Goal: Task Accomplishment & Management: Use online tool/utility

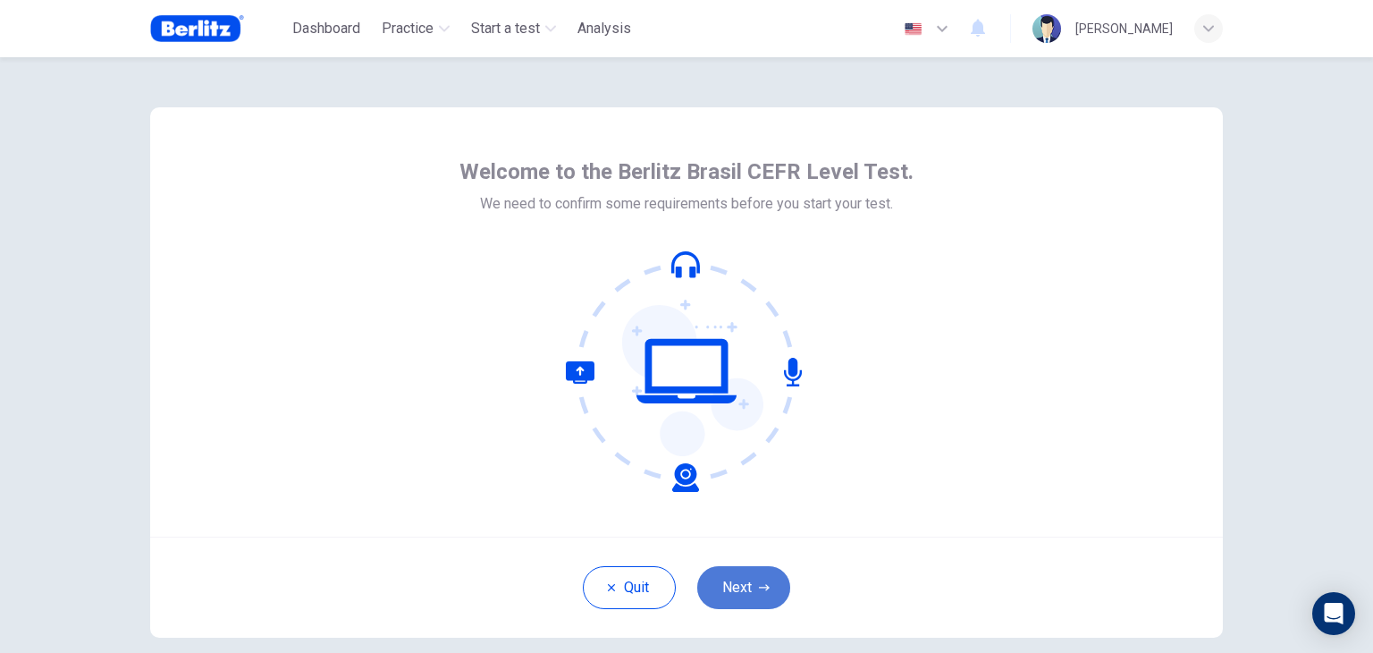
click at [744, 585] on button "Next" at bounding box center [743, 587] width 93 height 43
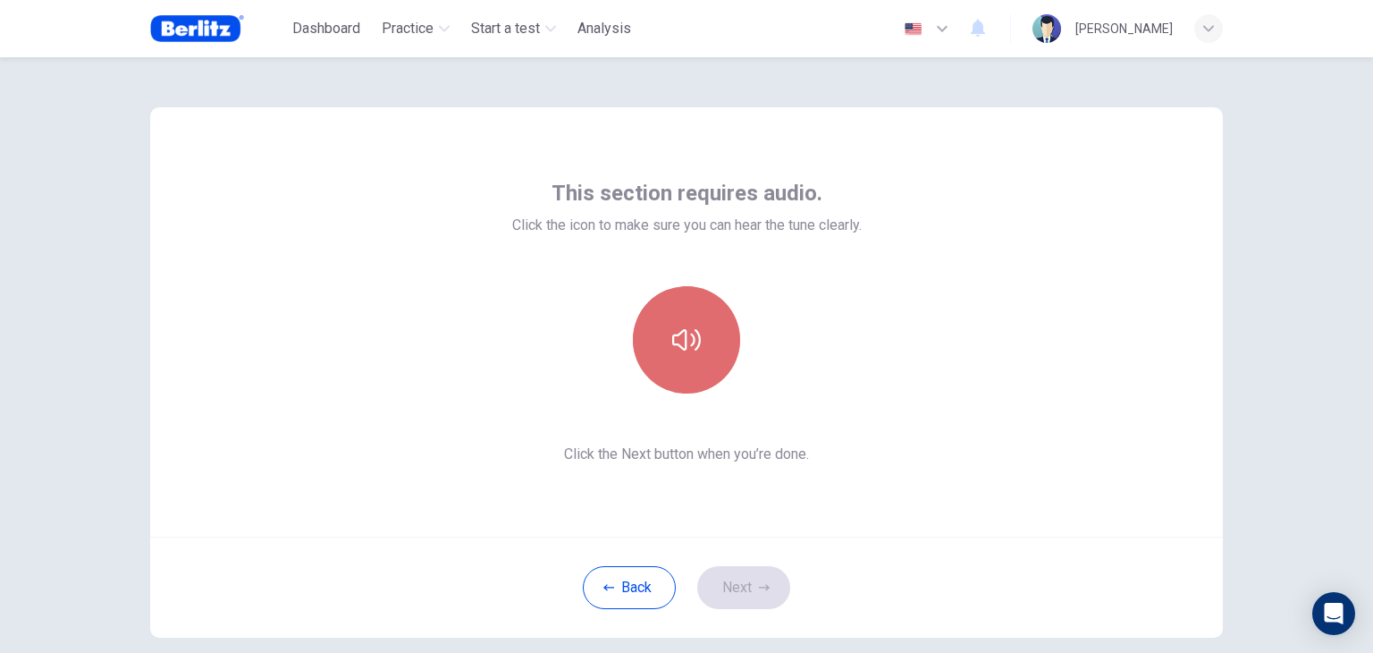
click at [679, 334] on icon "button" at bounding box center [686, 339] width 29 height 29
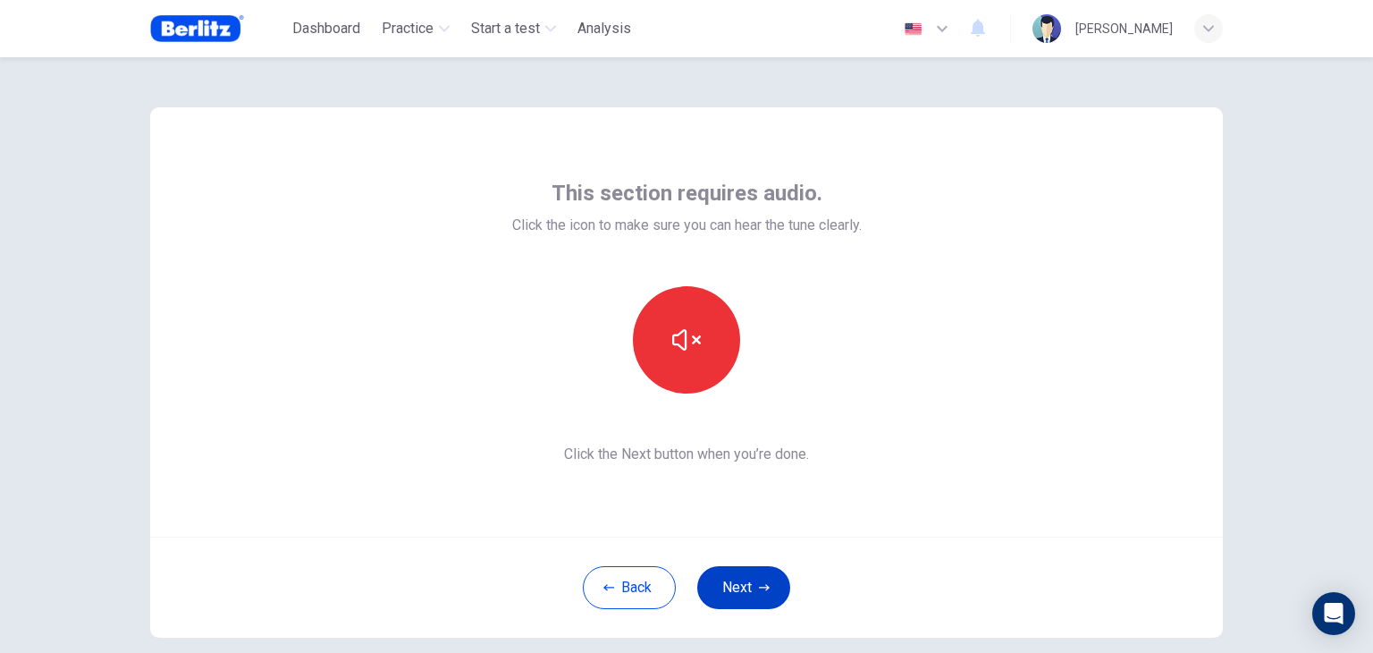
click at [746, 587] on button "Next" at bounding box center [743, 587] width 93 height 43
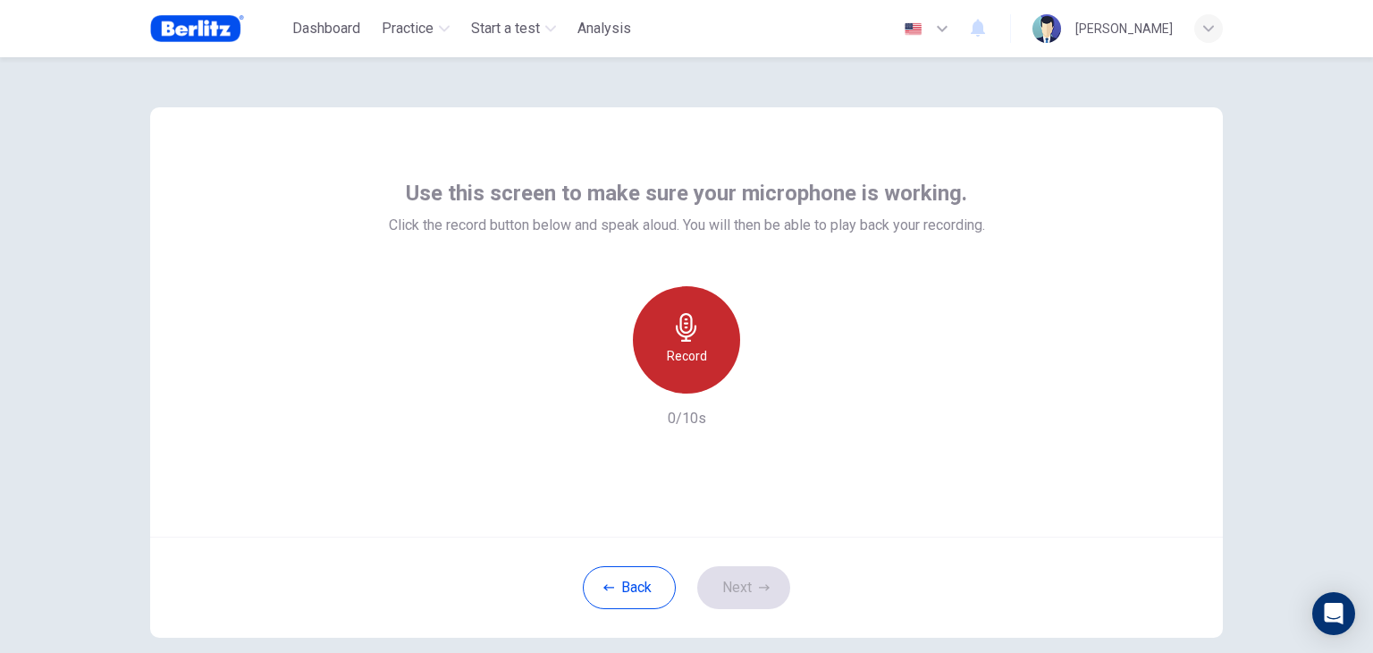
click at [684, 343] on div "Record" at bounding box center [686, 339] width 107 height 107
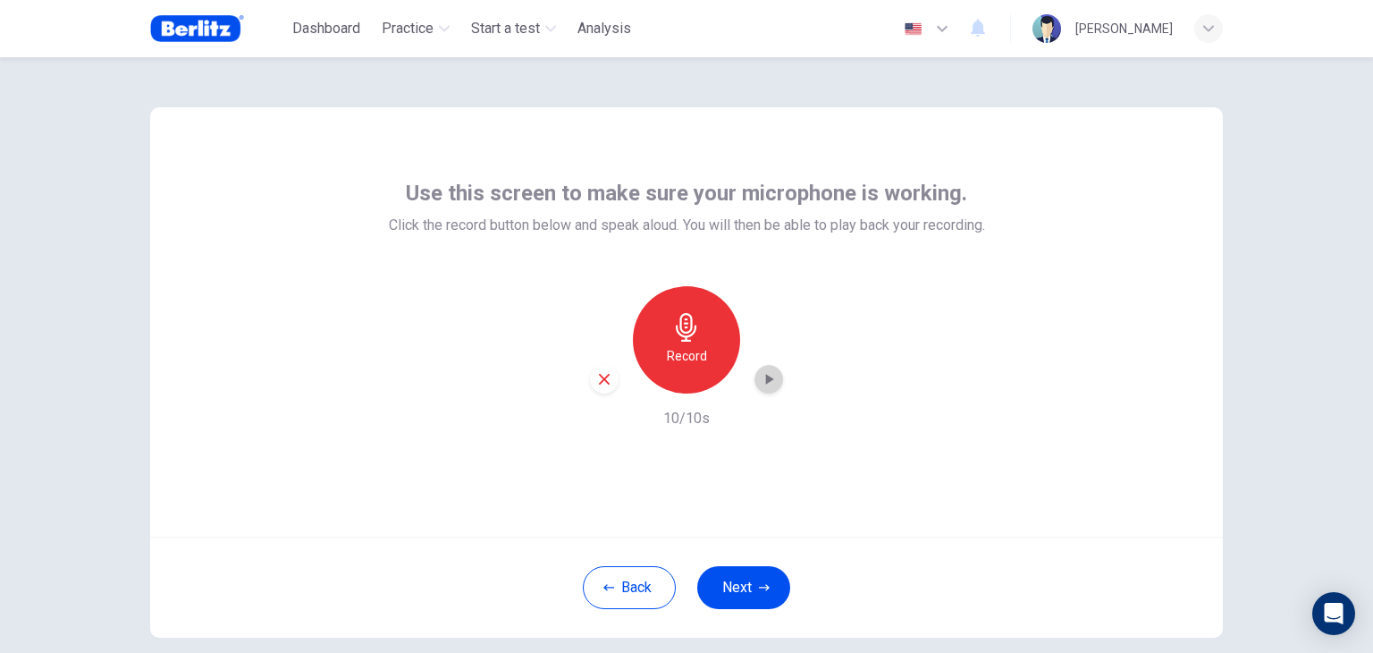
click at [767, 384] on icon "button" at bounding box center [769, 379] width 18 height 18
click at [746, 583] on button "Next" at bounding box center [743, 587] width 93 height 43
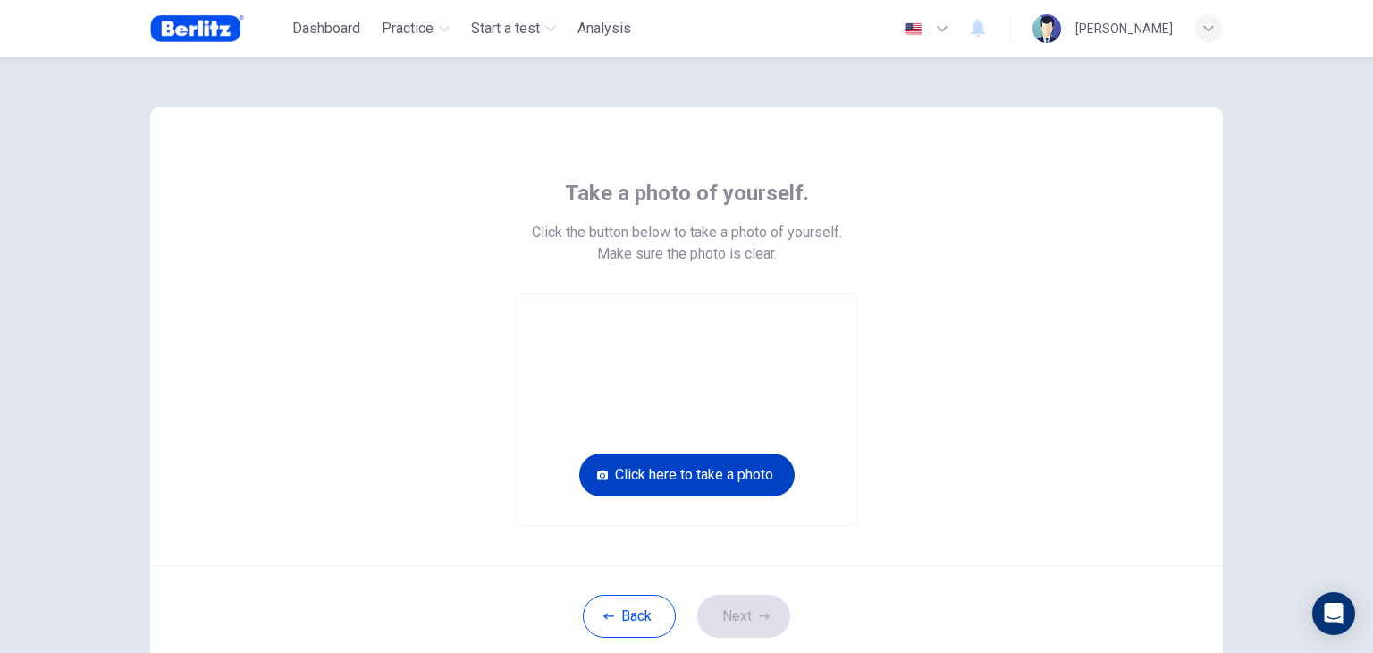
click at [680, 467] on button "Click here to take a photo" at bounding box center [686, 474] width 215 height 43
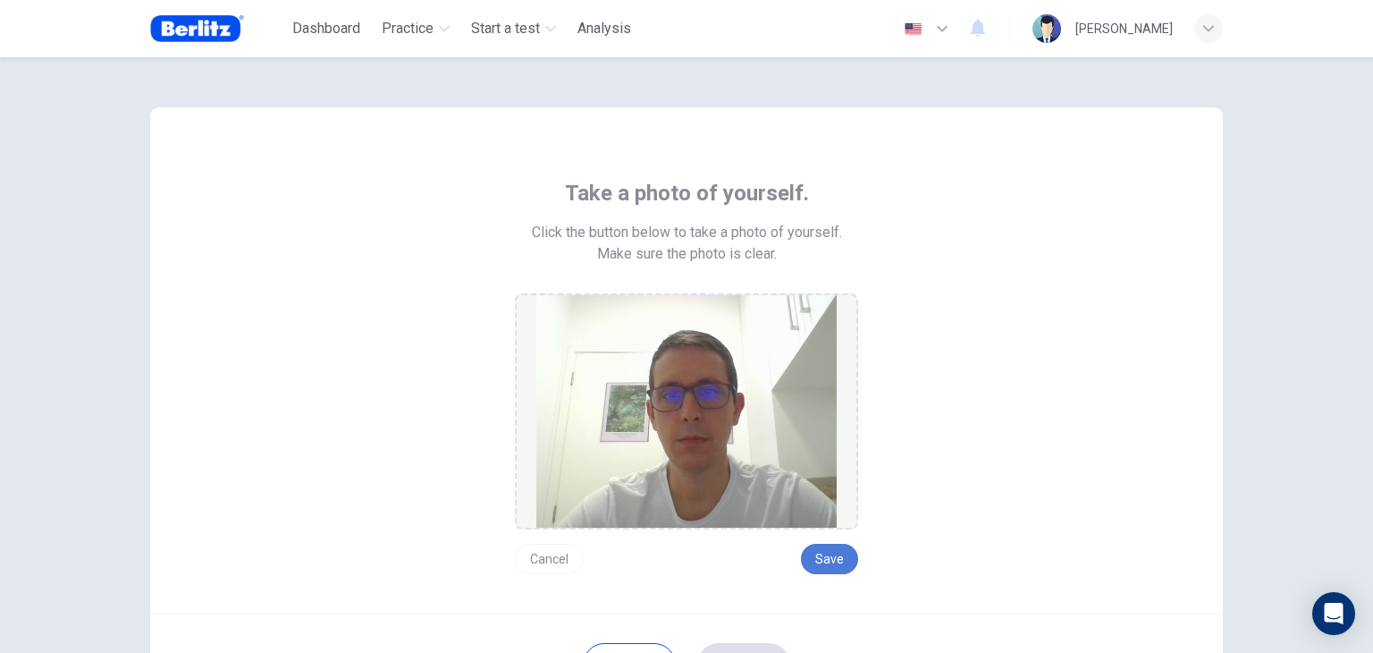
click at [828, 561] on button "Save" at bounding box center [829, 559] width 57 height 30
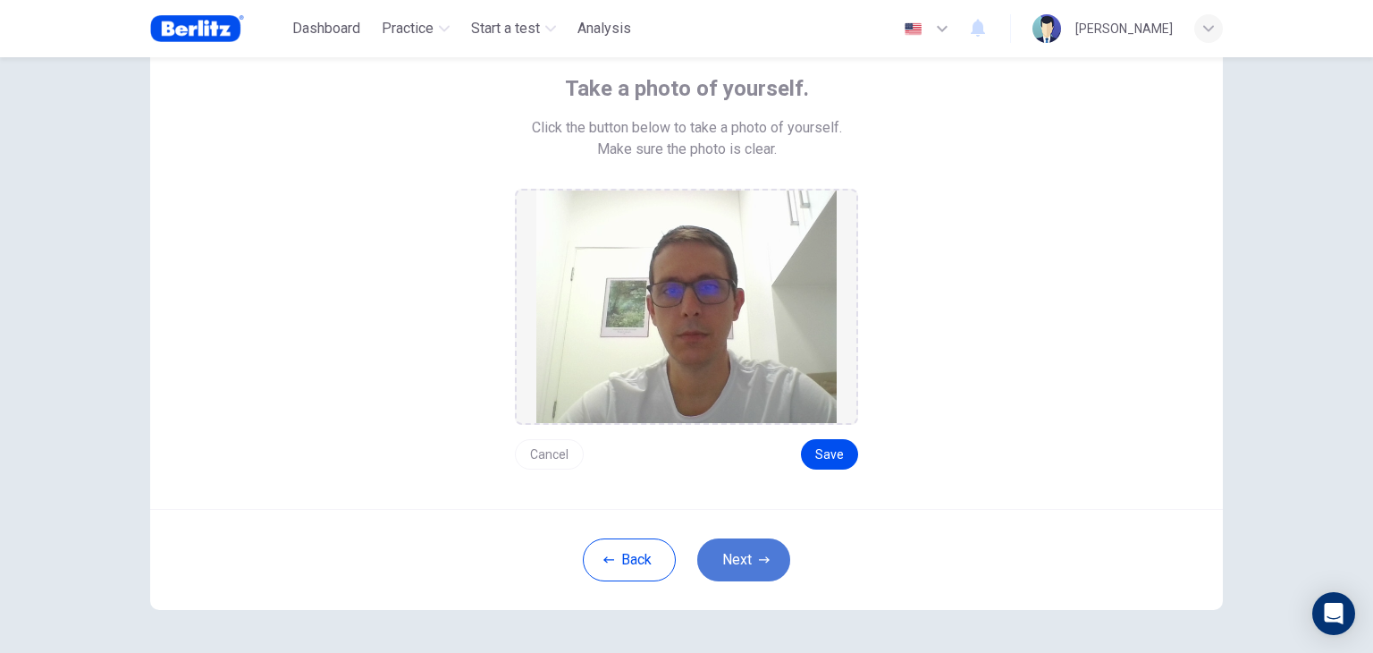
click at [724, 562] on button "Next" at bounding box center [743, 559] width 93 height 43
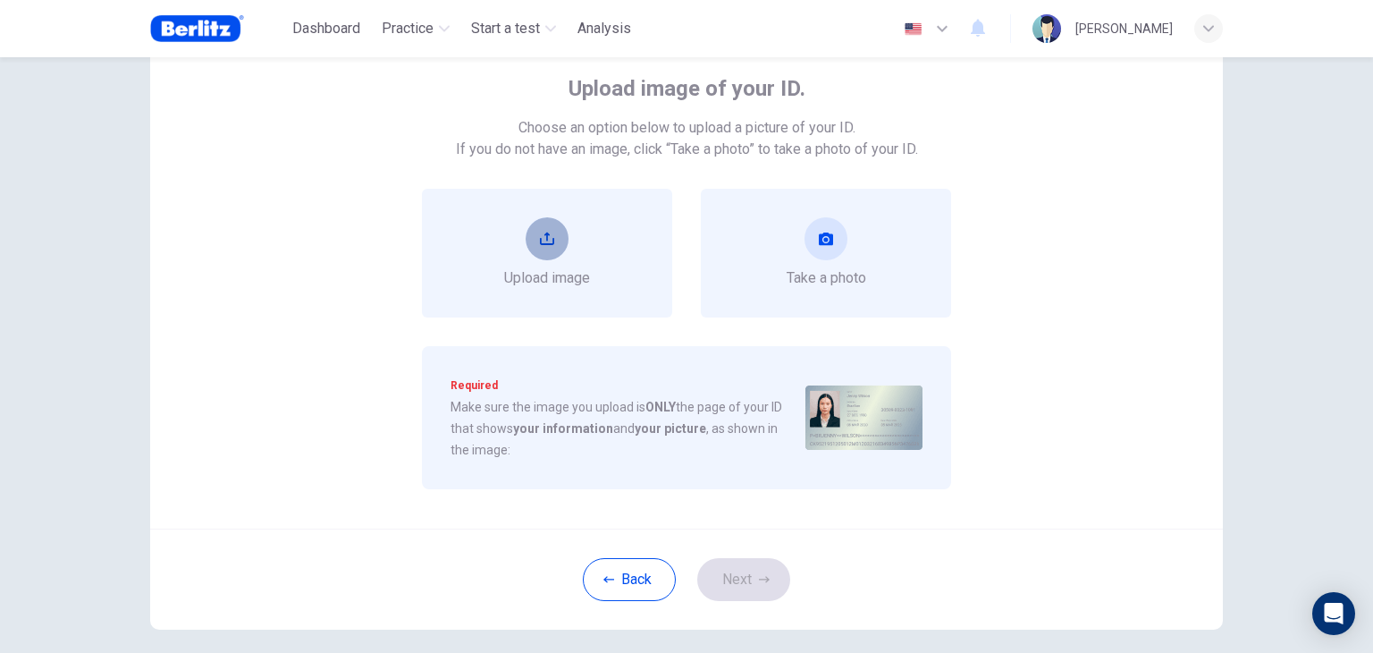
click at [558, 240] on button "upload" at bounding box center [547, 238] width 43 height 43
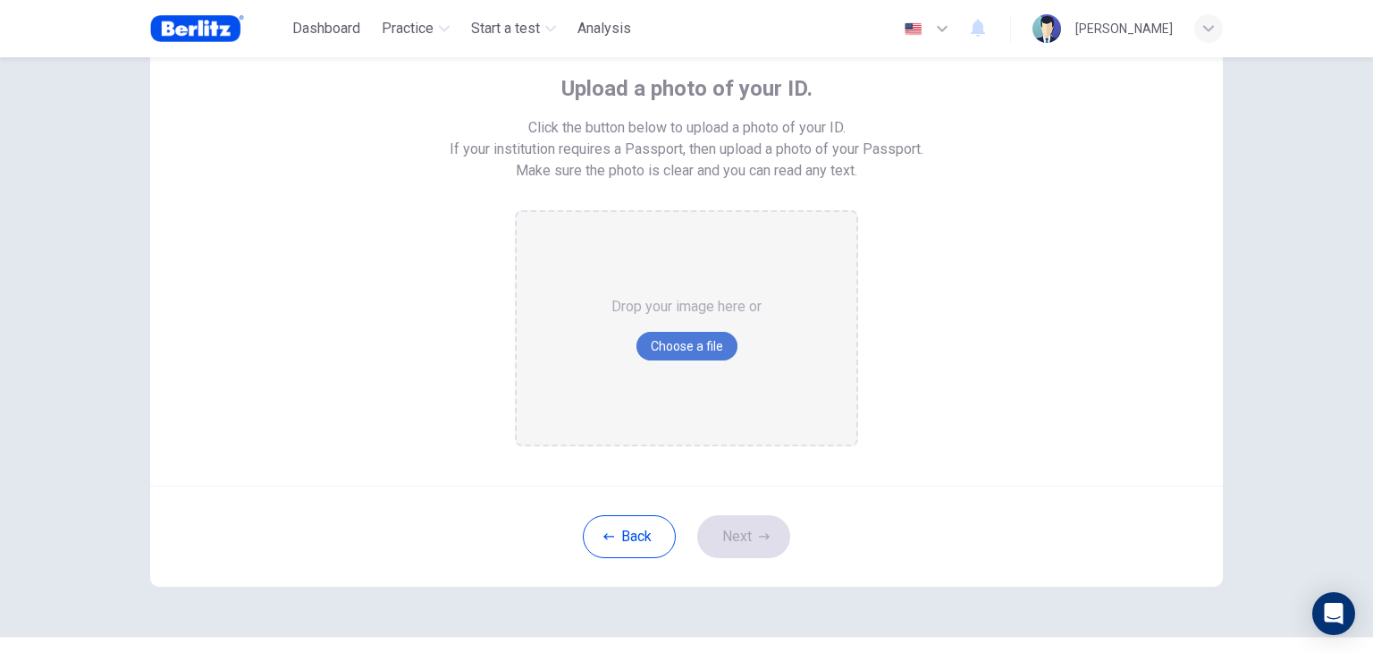
click at [651, 348] on button "Choose a file" at bounding box center [687, 346] width 101 height 29
click at [662, 343] on button "Choose a file" at bounding box center [687, 346] width 101 height 29
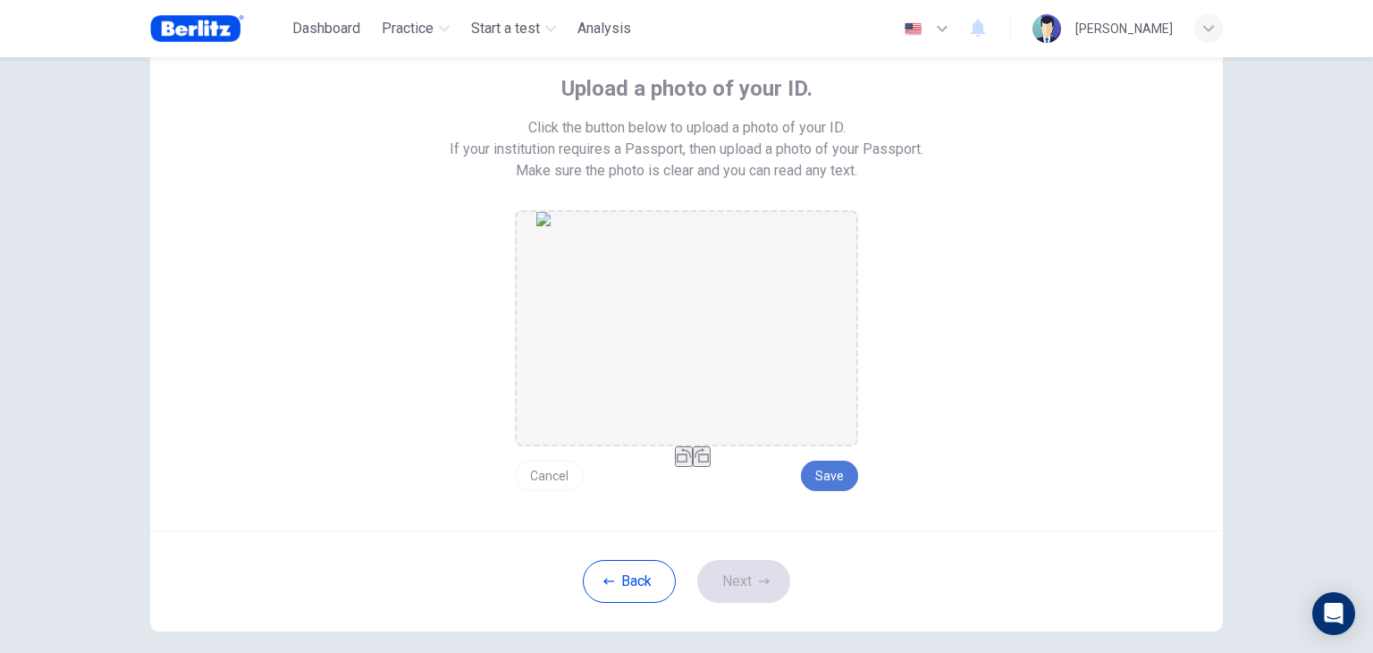
click at [822, 487] on button "Save" at bounding box center [829, 475] width 57 height 30
click at [822, 470] on button "Save" at bounding box center [829, 475] width 57 height 30
click at [733, 580] on button "Next" at bounding box center [743, 581] width 93 height 43
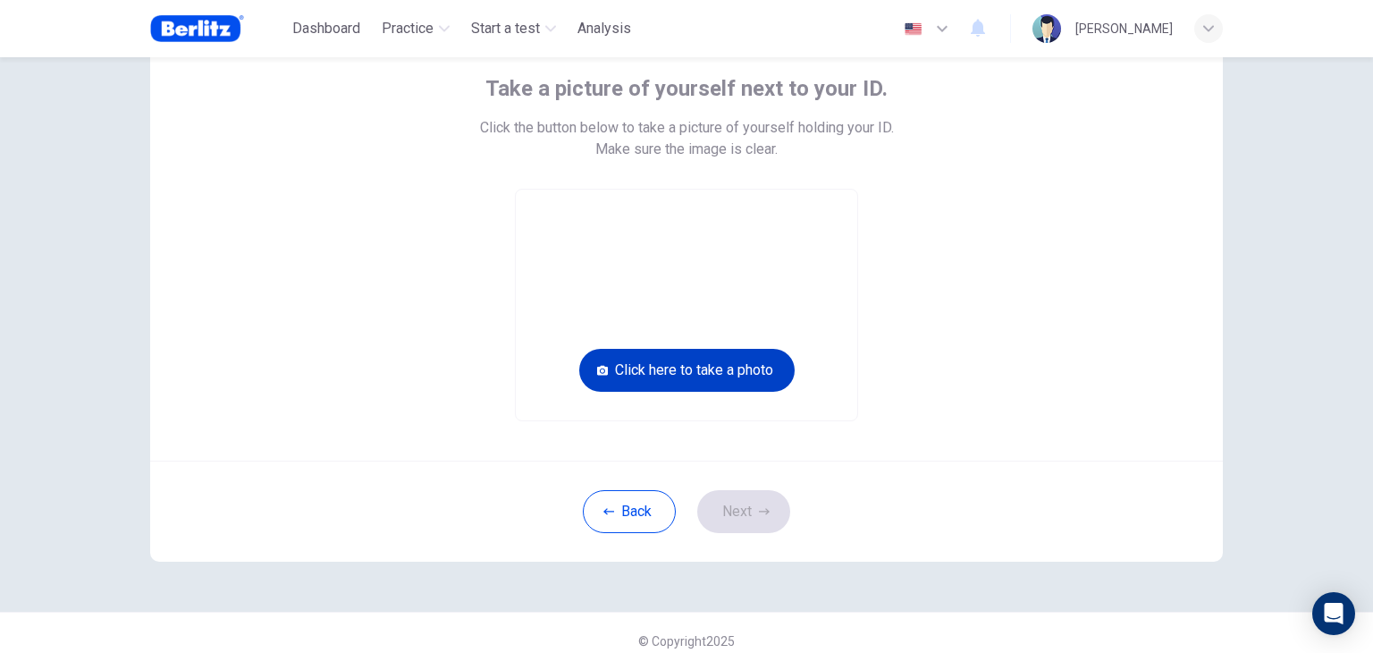
click at [696, 370] on button "Click here to take a photo" at bounding box center [686, 370] width 215 height 43
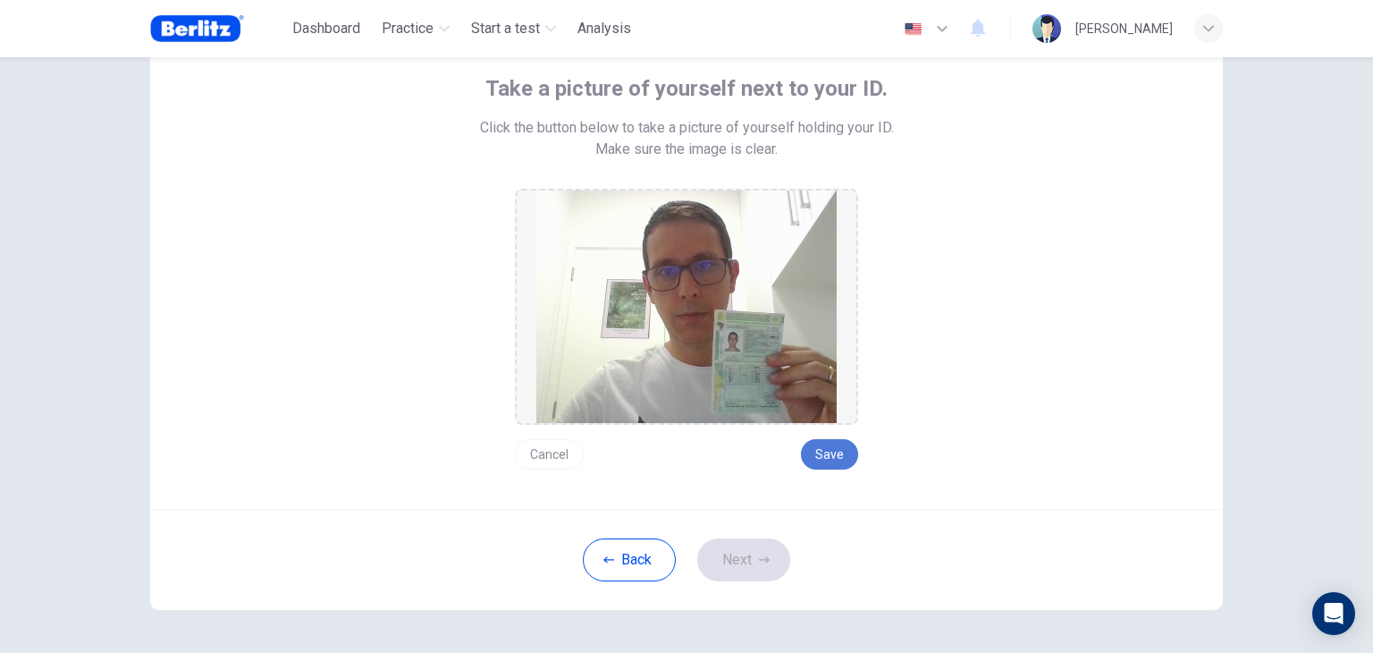
click at [820, 456] on button "Save" at bounding box center [829, 454] width 57 height 30
click at [745, 566] on button "Next" at bounding box center [743, 559] width 93 height 43
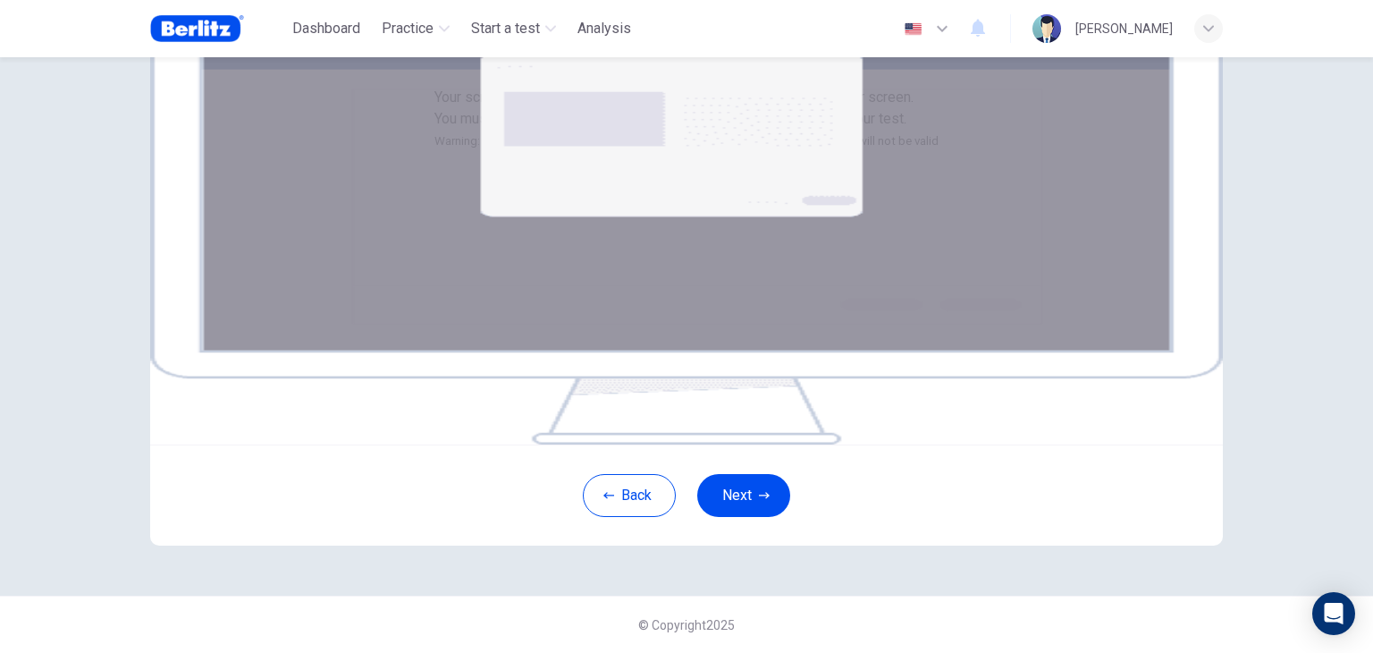
scroll to position [275, 0]
click at [767, 511] on button "Next" at bounding box center [743, 495] width 93 height 43
click at [744, 497] on button "Next" at bounding box center [743, 495] width 93 height 43
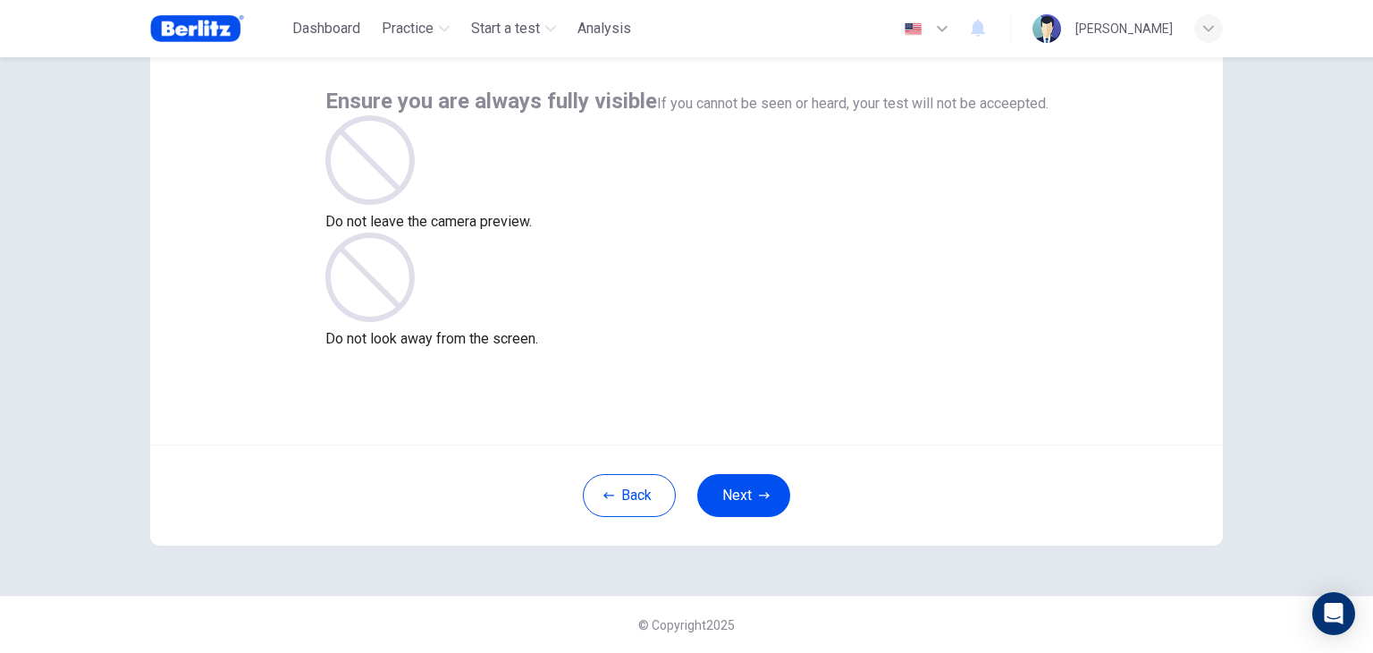
scroll to position [92, 0]
click at [730, 482] on button "Next" at bounding box center [743, 495] width 93 height 43
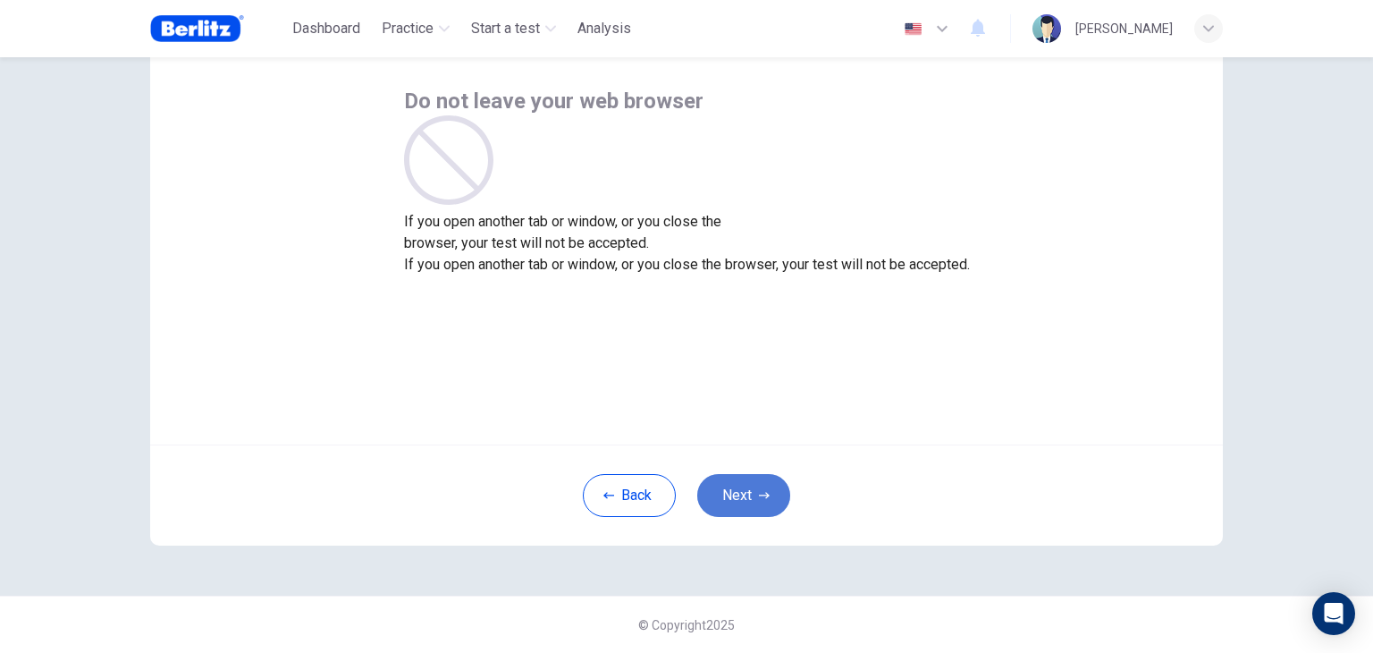
click at [761, 502] on button "Next" at bounding box center [743, 495] width 93 height 43
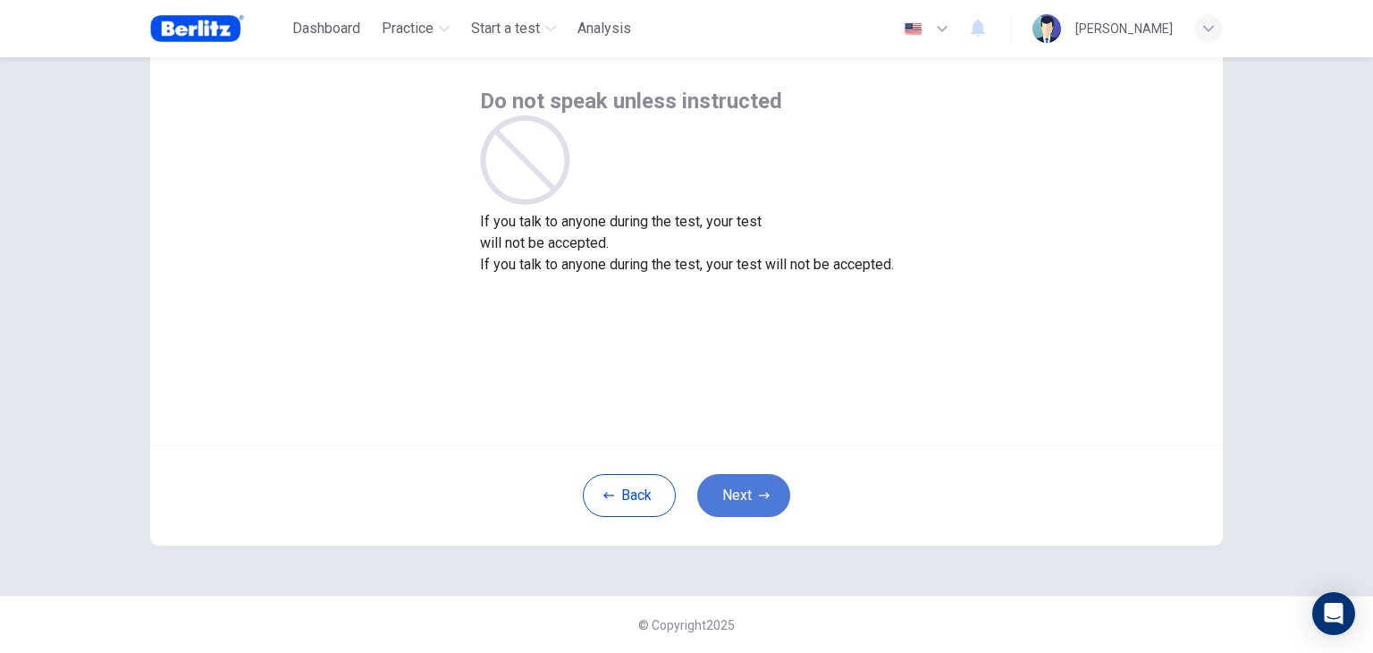
drag, startPoint x: 761, startPoint y: 502, endPoint x: 751, endPoint y: 498, distance: 10.5
click at [751, 498] on button "Next" at bounding box center [743, 495] width 93 height 43
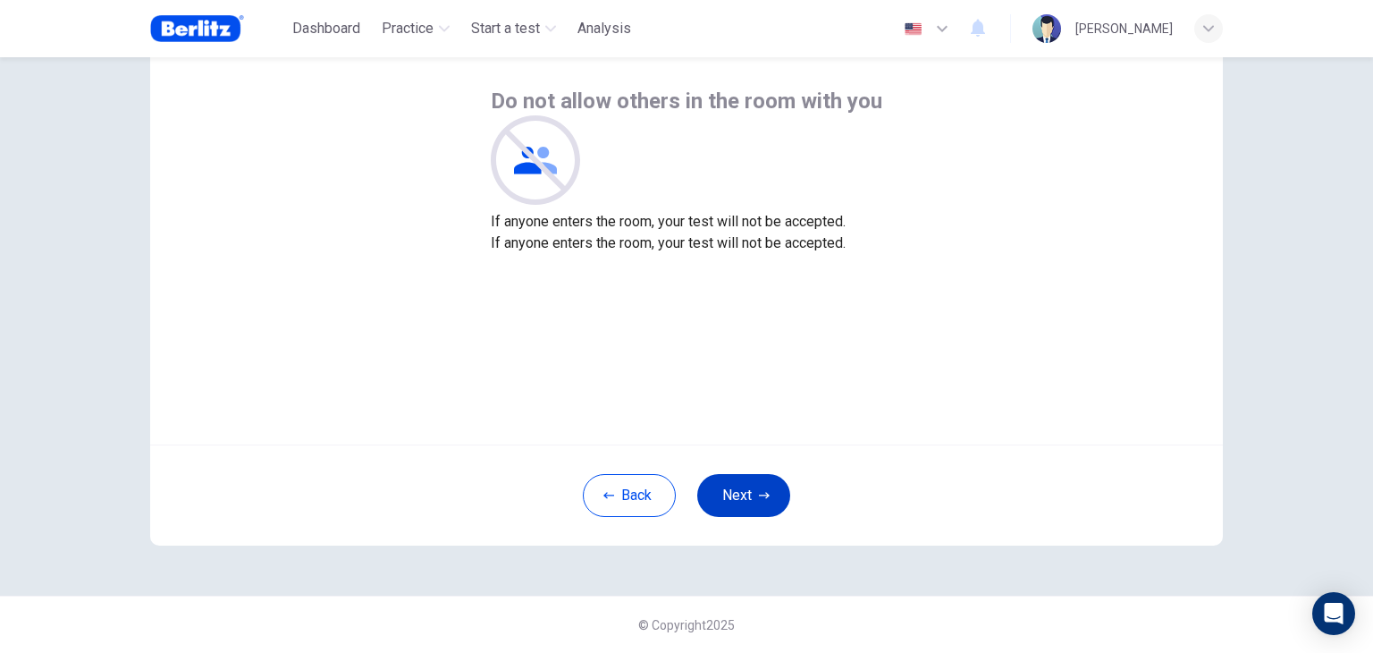
click at [751, 498] on button "Next" at bounding box center [743, 495] width 93 height 43
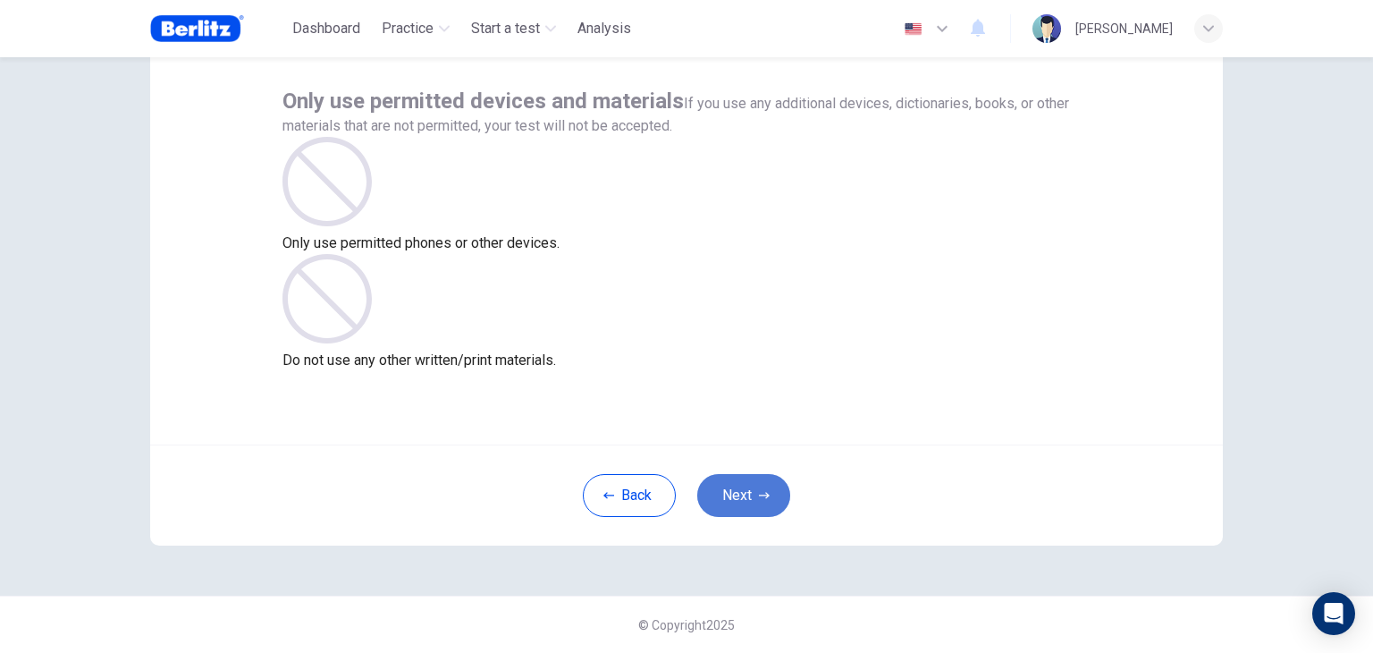
click at [751, 498] on button "Next" at bounding box center [743, 495] width 93 height 43
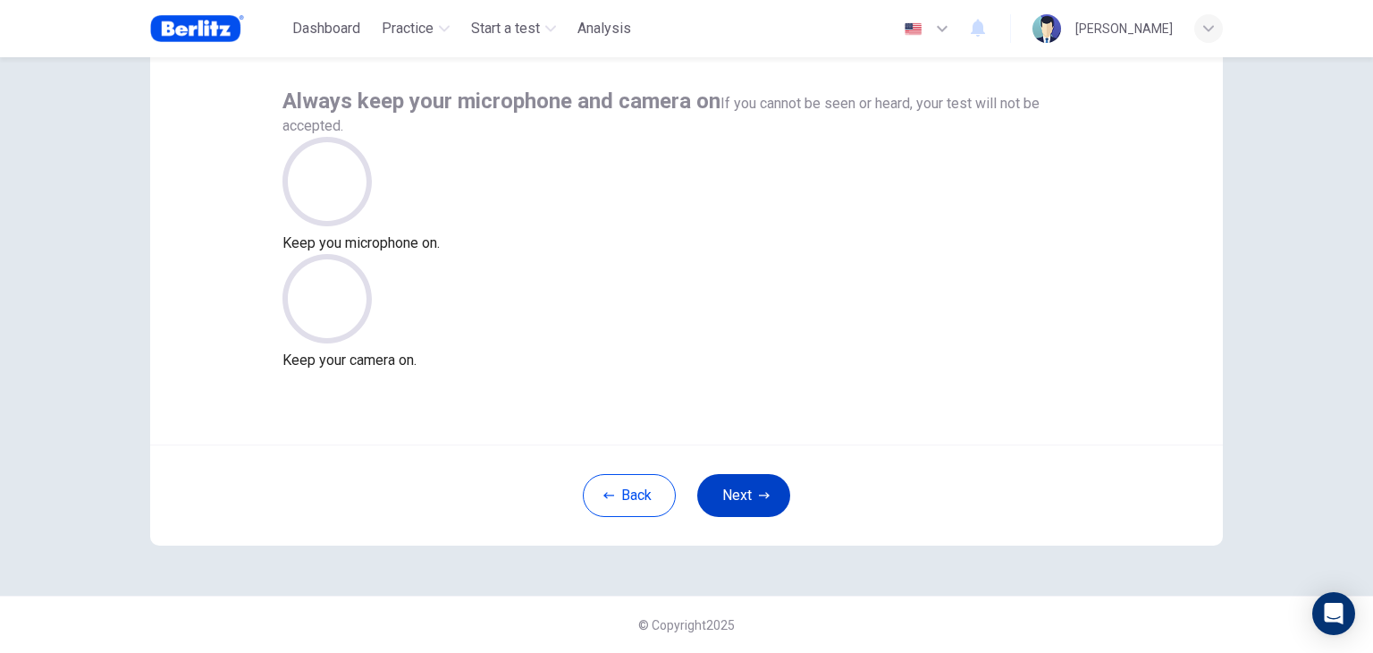
click at [751, 498] on button "Next" at bounding box center [743, 495] width 93 height 43
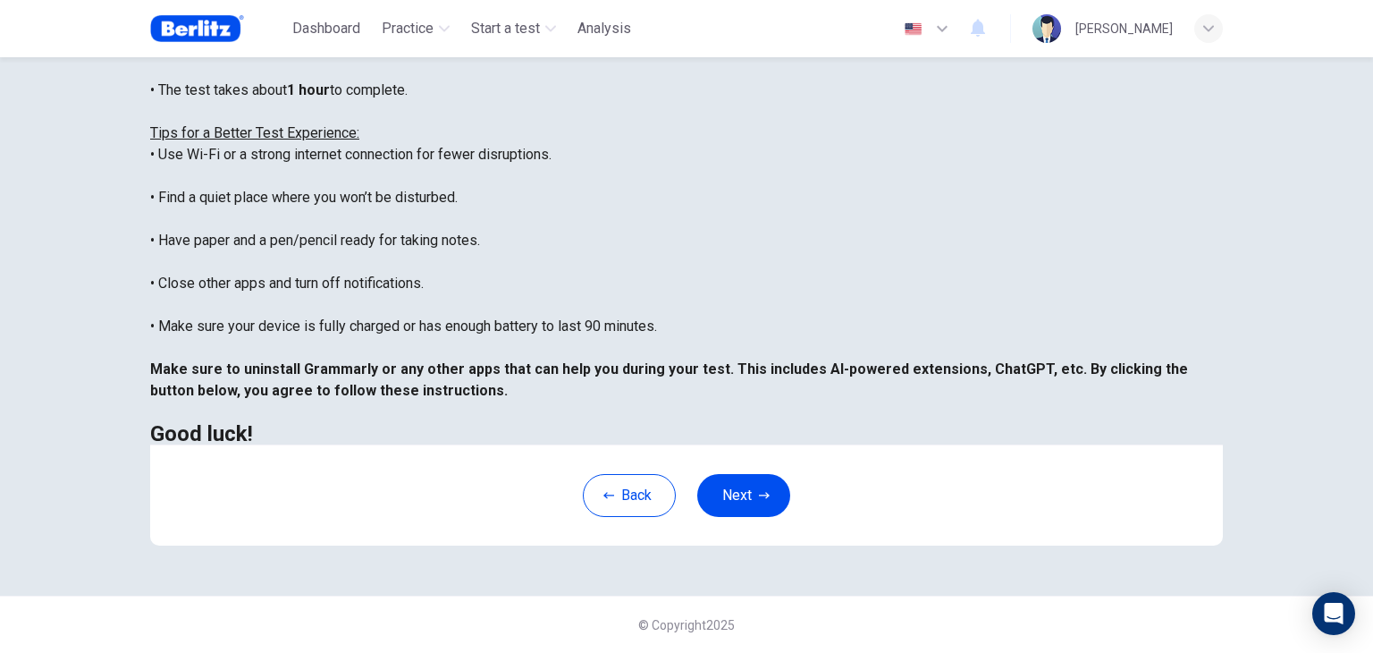
scroll to position [342, 0]
click at [740, 491] on button "Next" at bounding box center [743, 495] width 93 height 43
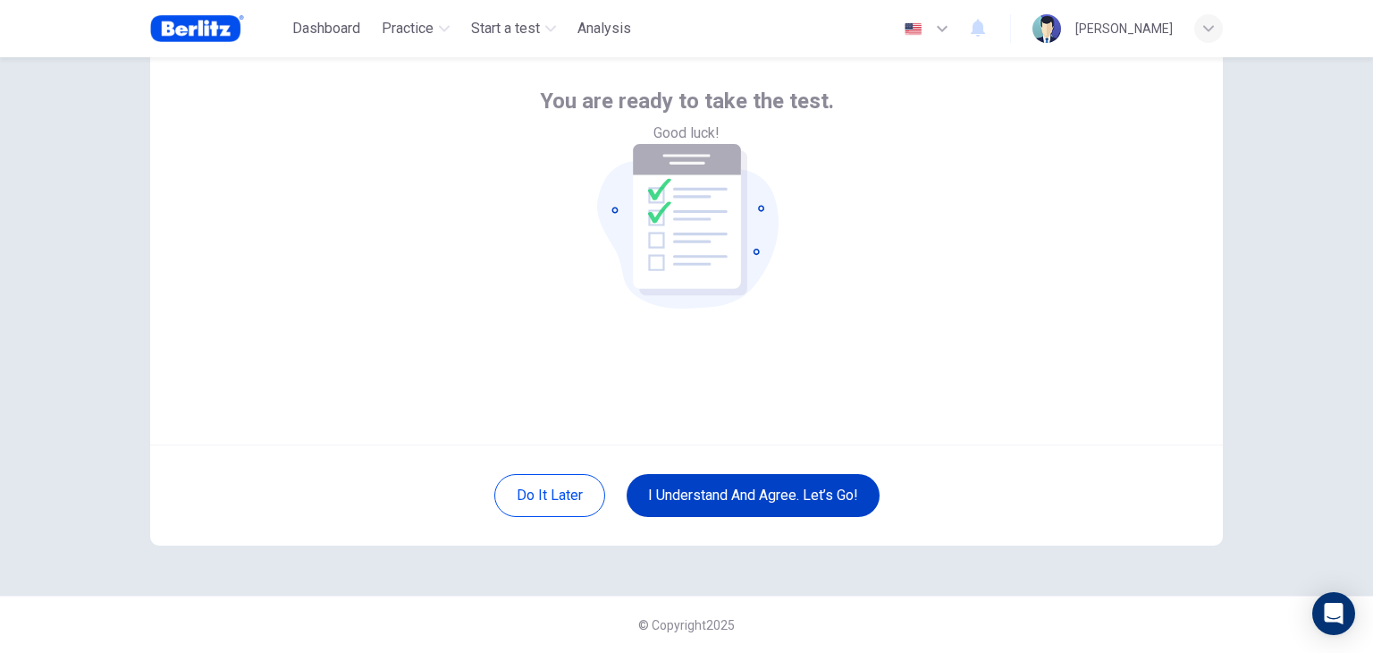
scroll to position [92, 0]
click at [740, 491] on button "I understand and agree. Let’s go!" at bounding box center [753, 495] width 253 height 43
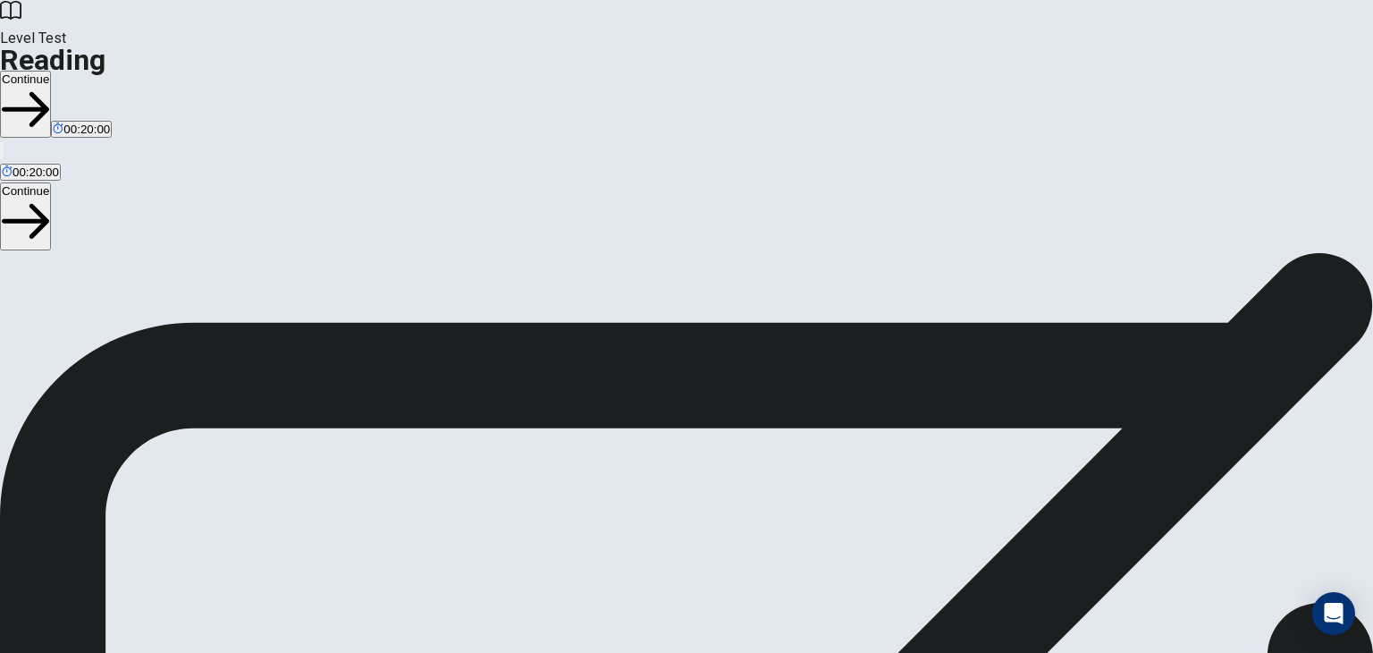
scroll to position [113, 0]
click at [51, 71] on button "Continue" at bounding box center [25, 104] width 51 height 67
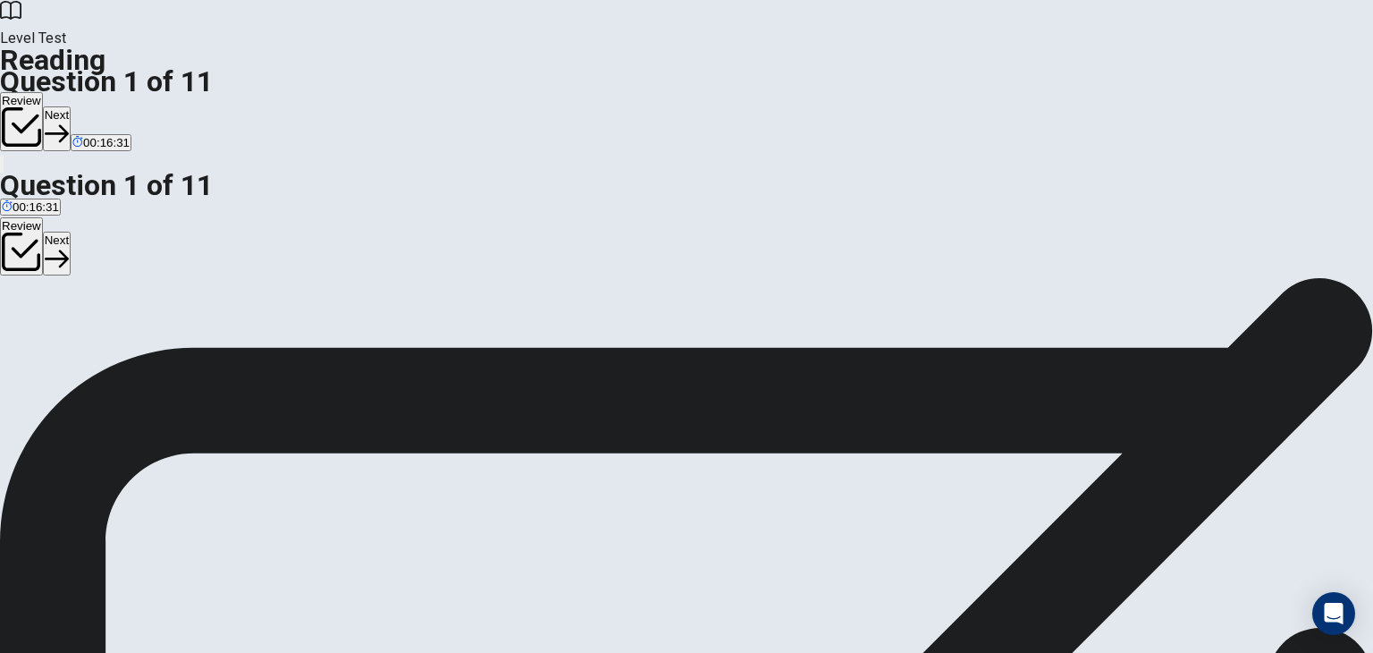
scroll to position [34, 0]
click at [71, 106] on button "Next" at bounding box center [57, 128] width 28 height 44
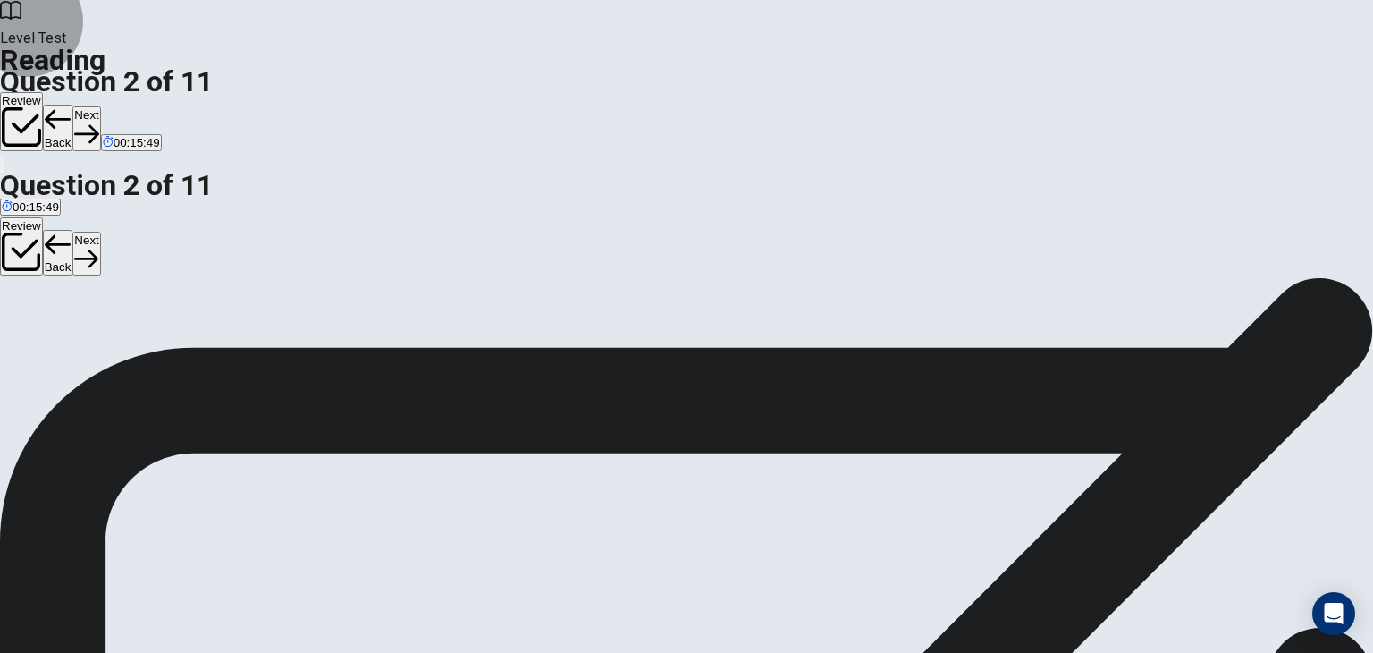
click at [100, 106] on button "Next" at bounding box center [86, 128] width 28 height 44
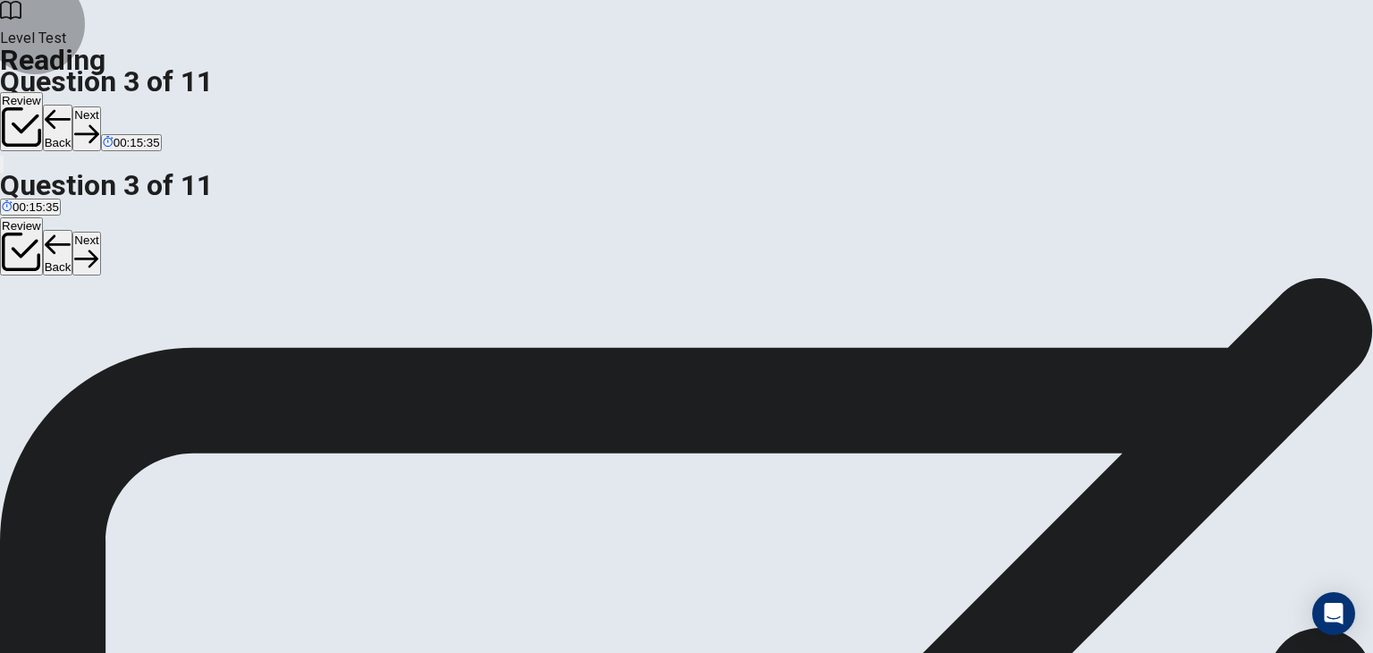
click at [100, 106] on button "Next" at bounding box center [86, 128] width 28 height 44
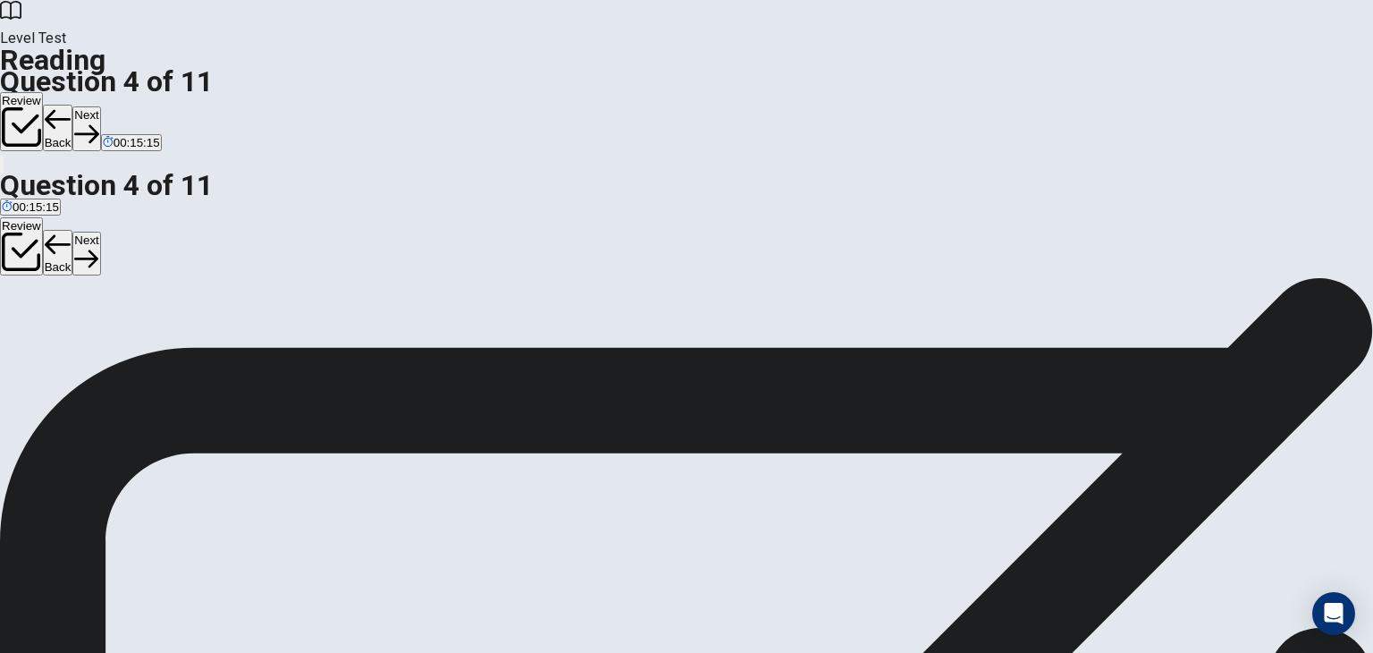
scroll to position [236, 0]
click at [100, 106] on button "Next" at bounding box center [86, 128] width 28 height 44
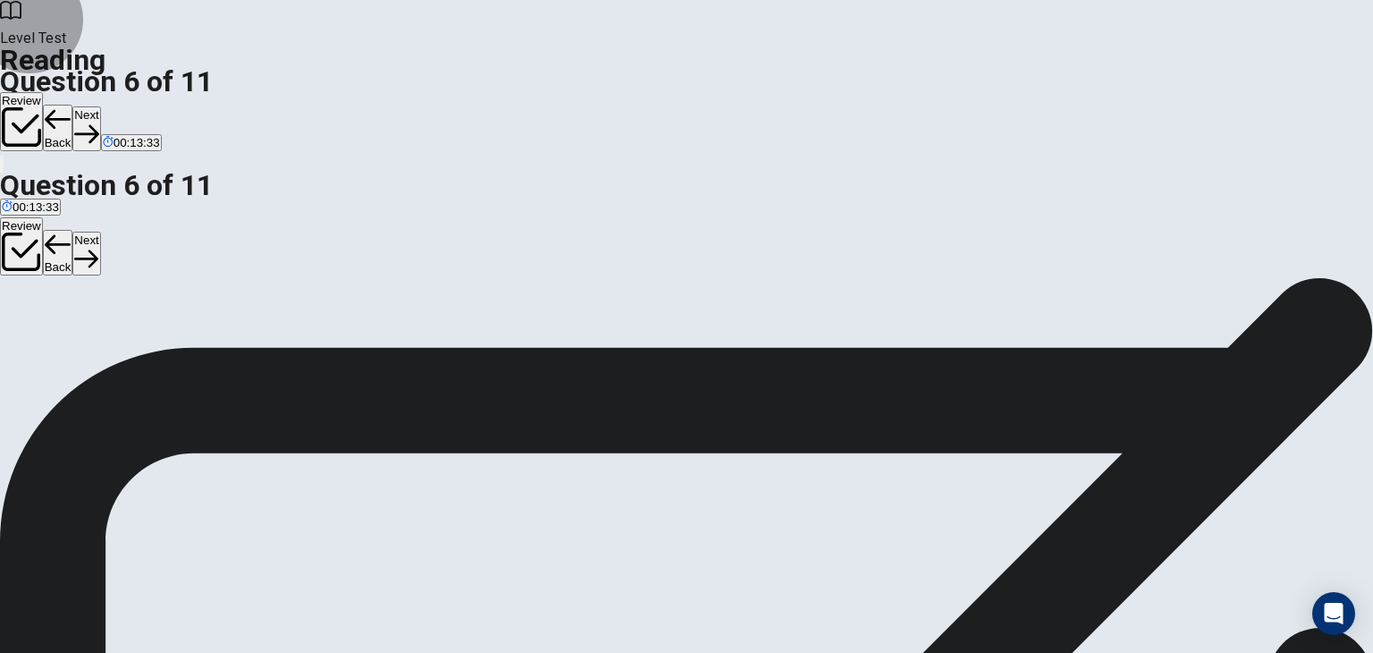
click at [100, 106] on button "Next" at bounding box center [86, 128] width 28 height 44
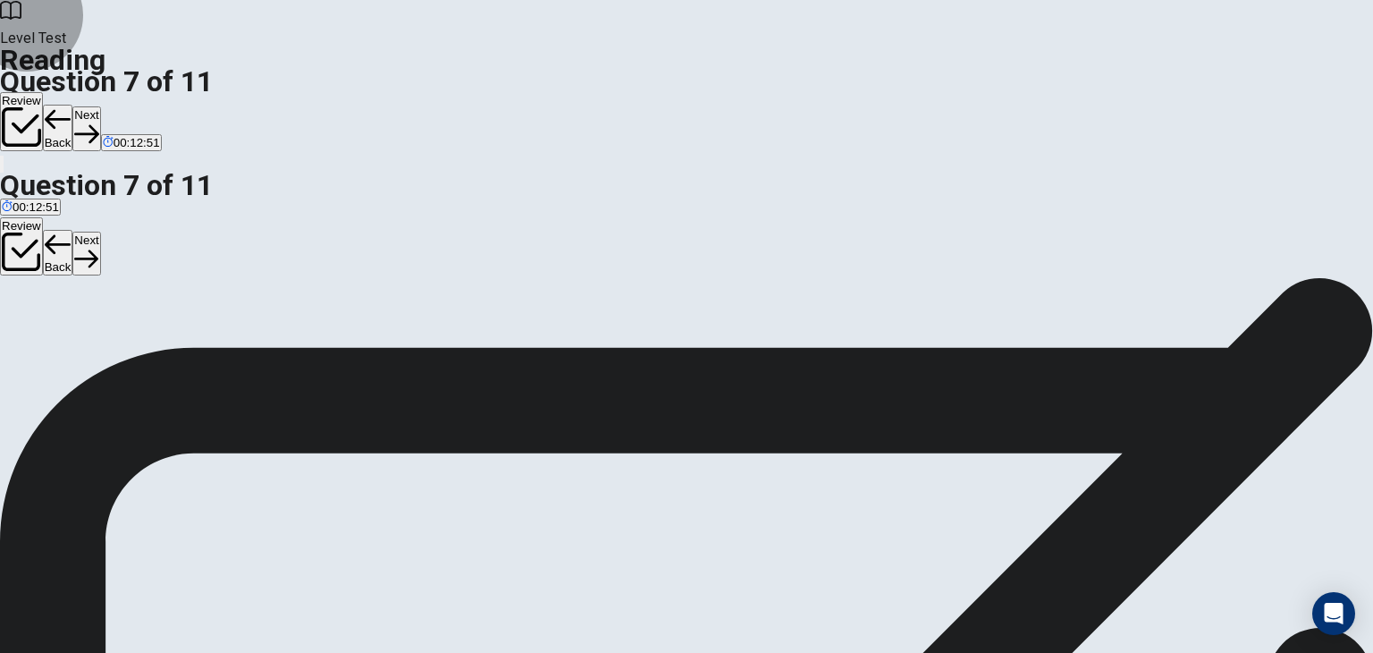
click at [100, 106] on button "Next" at bounding box center [86, 128] width 28 height 44
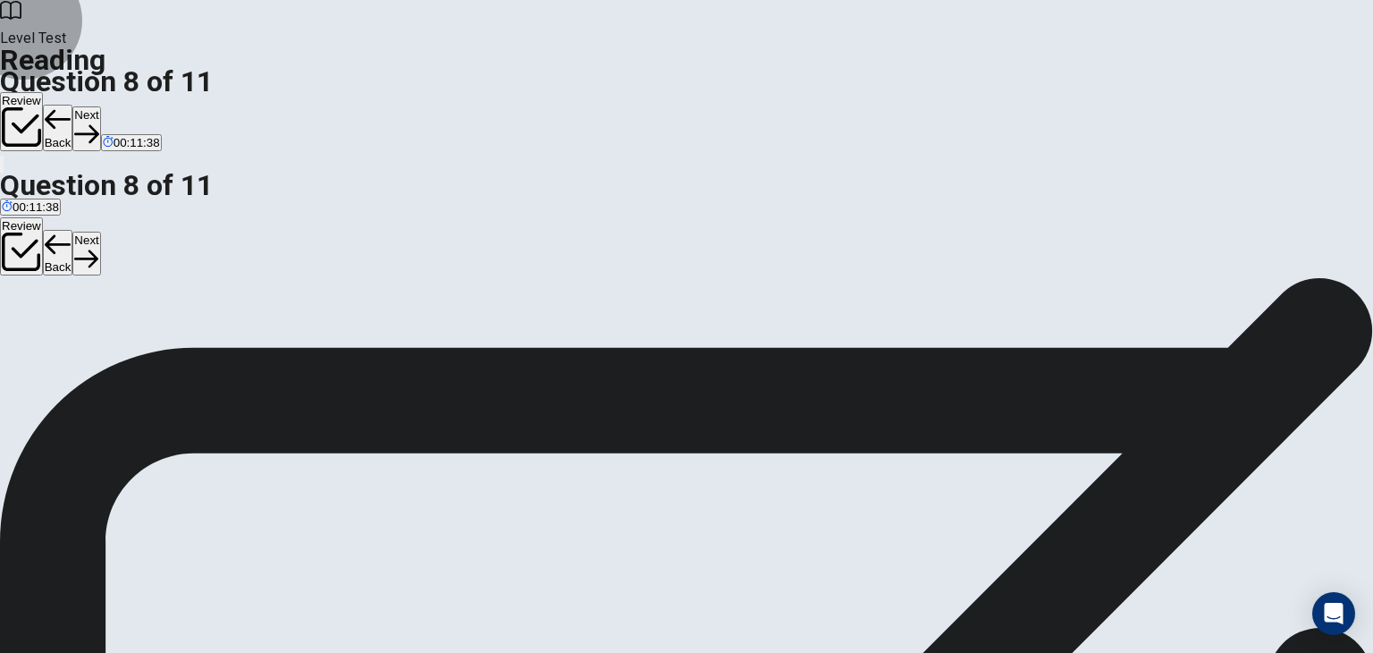
click at [100, 106] on button "Next" at bounding box center [86, 128] width 28 height 44
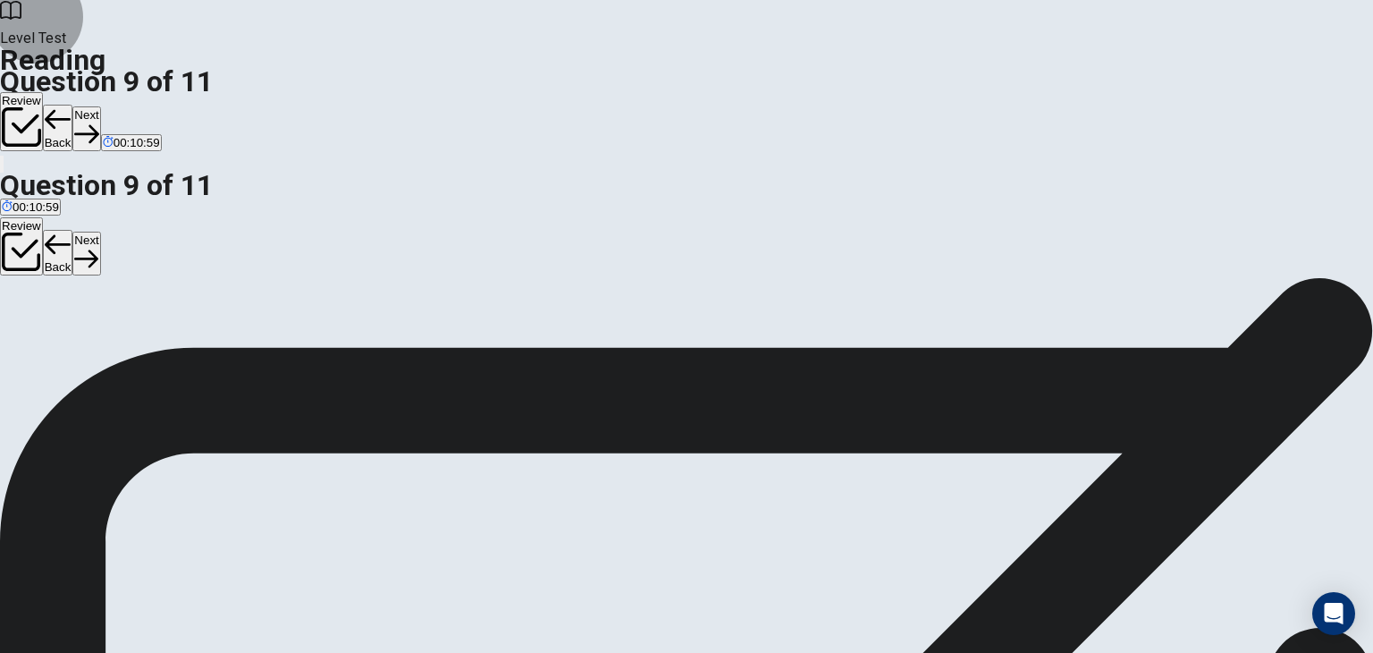
click at [100, 106] on button "Next" at bounding box center [86, 128] width 28 height 44
drag, startPoint x: 283, startPoint y: 361, endPoint x: 682, endPoint y: 381, distance: 399.2
drag, startPoint x: 281, startPoint y: 355, endPoint x: 603, endPoint y: 423, distance: 329.8
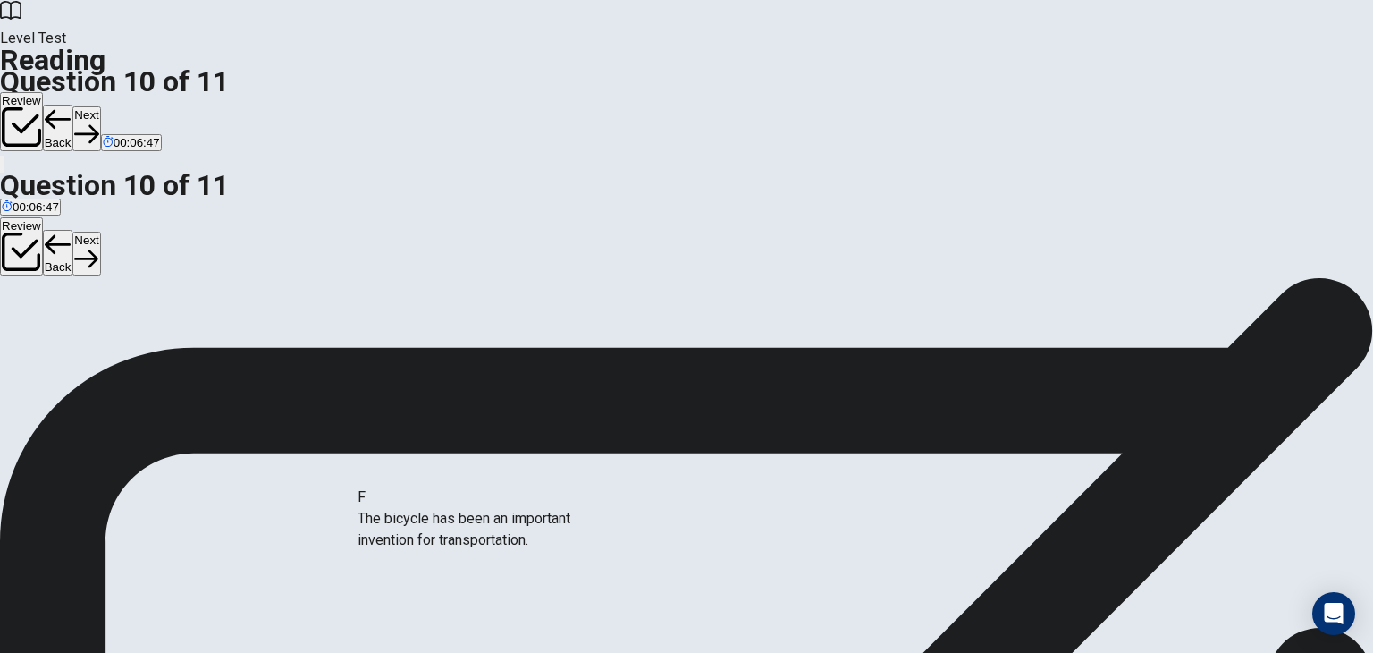
scroll to position [72, 0]
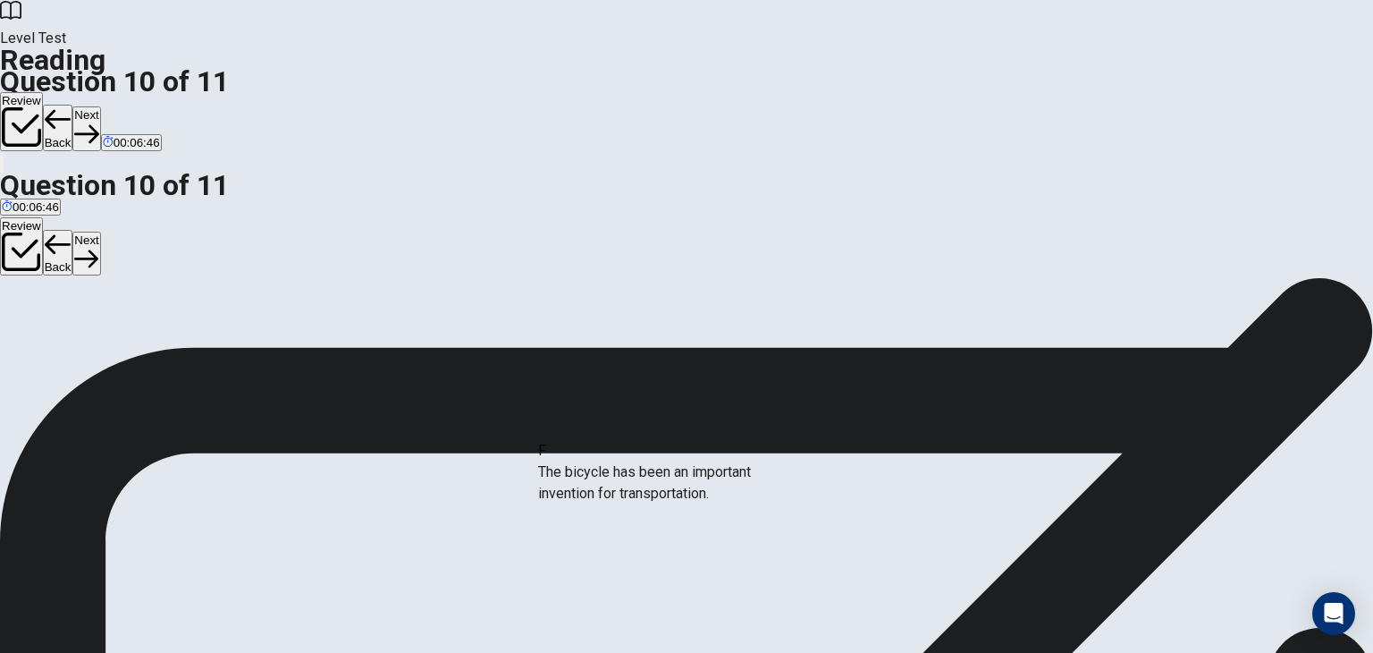
drag, startPoint x: 307, startPoint y: 555, endPoint x: 671, endPoint y: 486, distance: 371.2
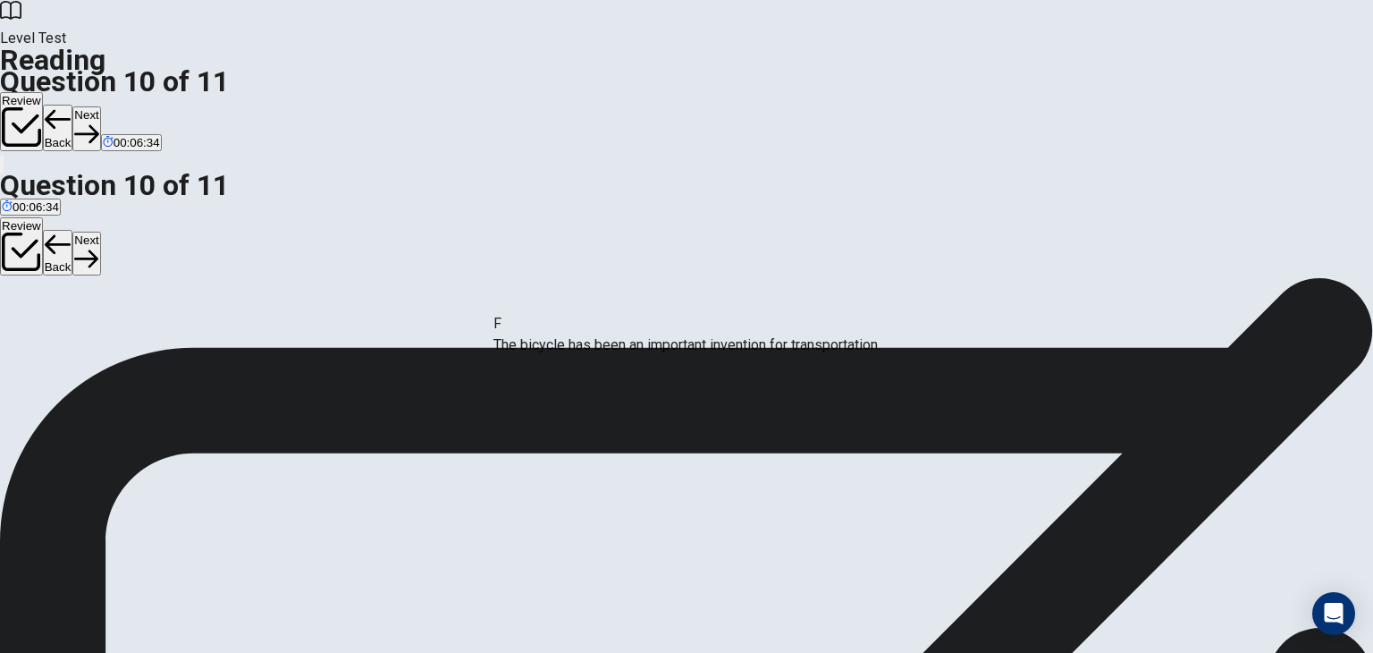
drag, startPoint x: 740, startPoint y: 507, endPoint x: 755, endPoint y: 321, distance: 186.5
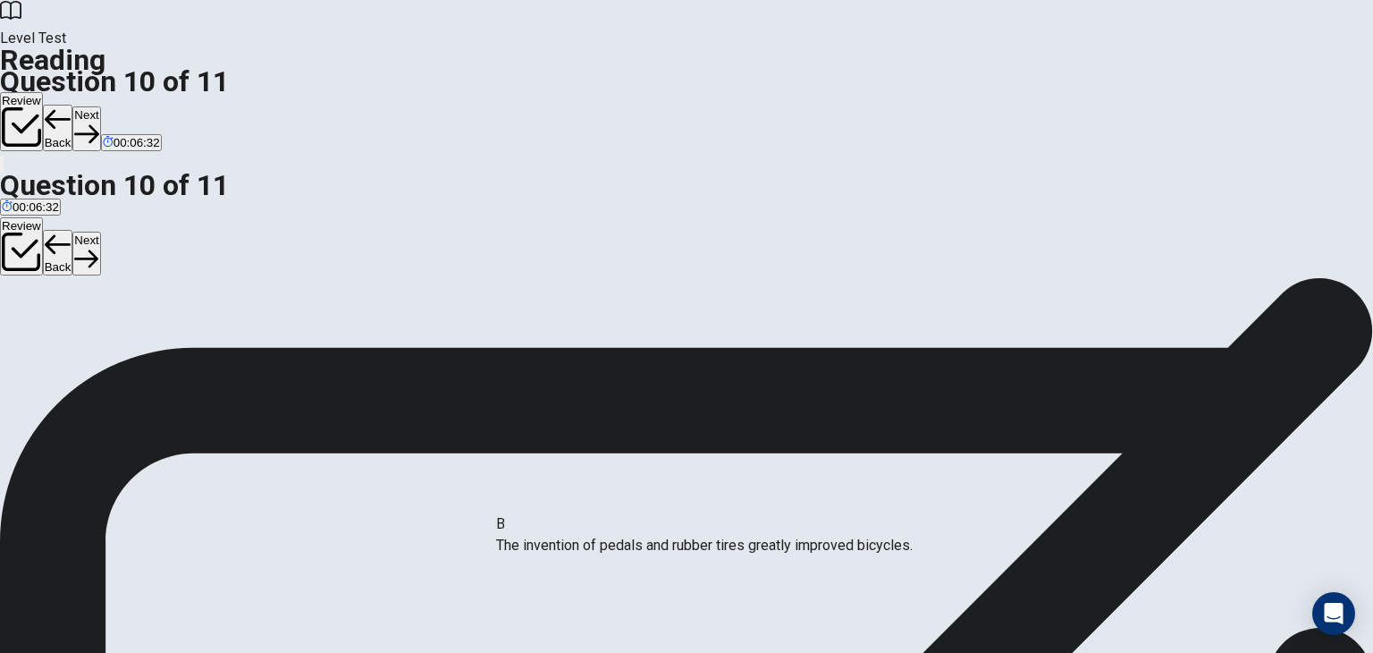
drag, startPoint x: 609, startPoint y: 434, endPoint x: 622, endPoint y: 559, distance: 125.9
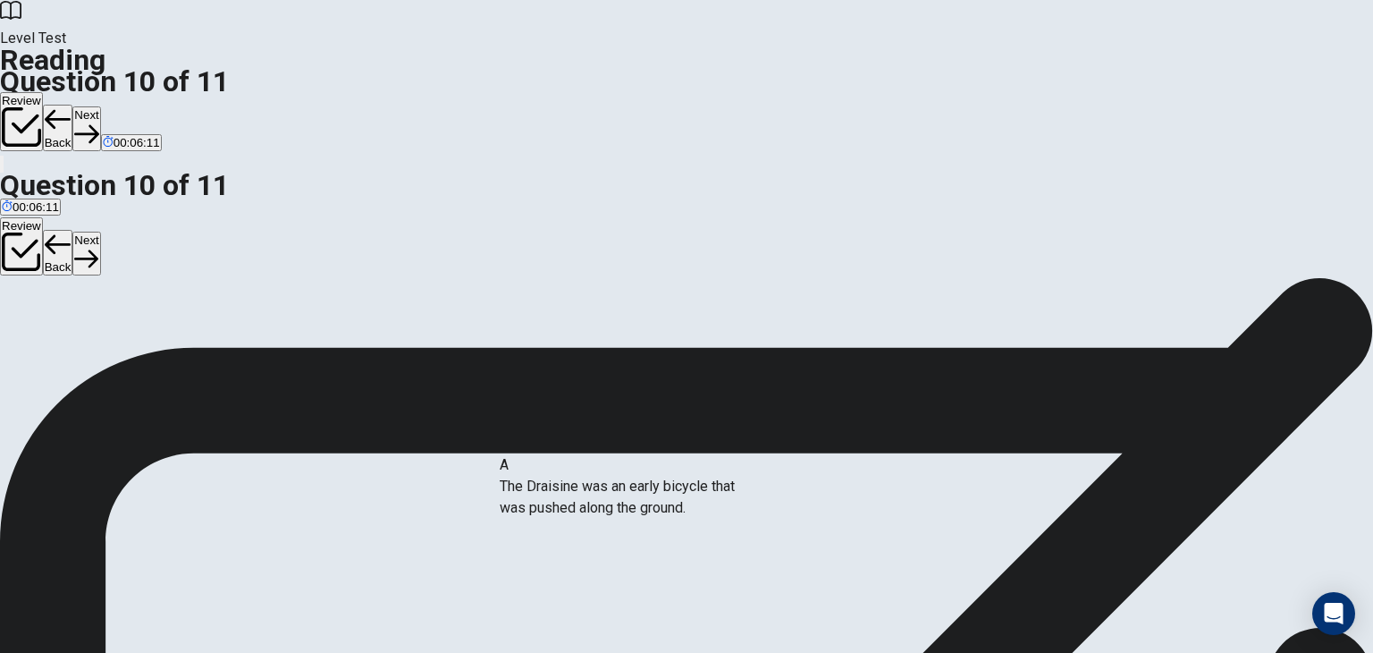
drag, startPoint x: 315, startPoint y: 362, endPoint x: 659, endPoint y: 510, distance: 374.5
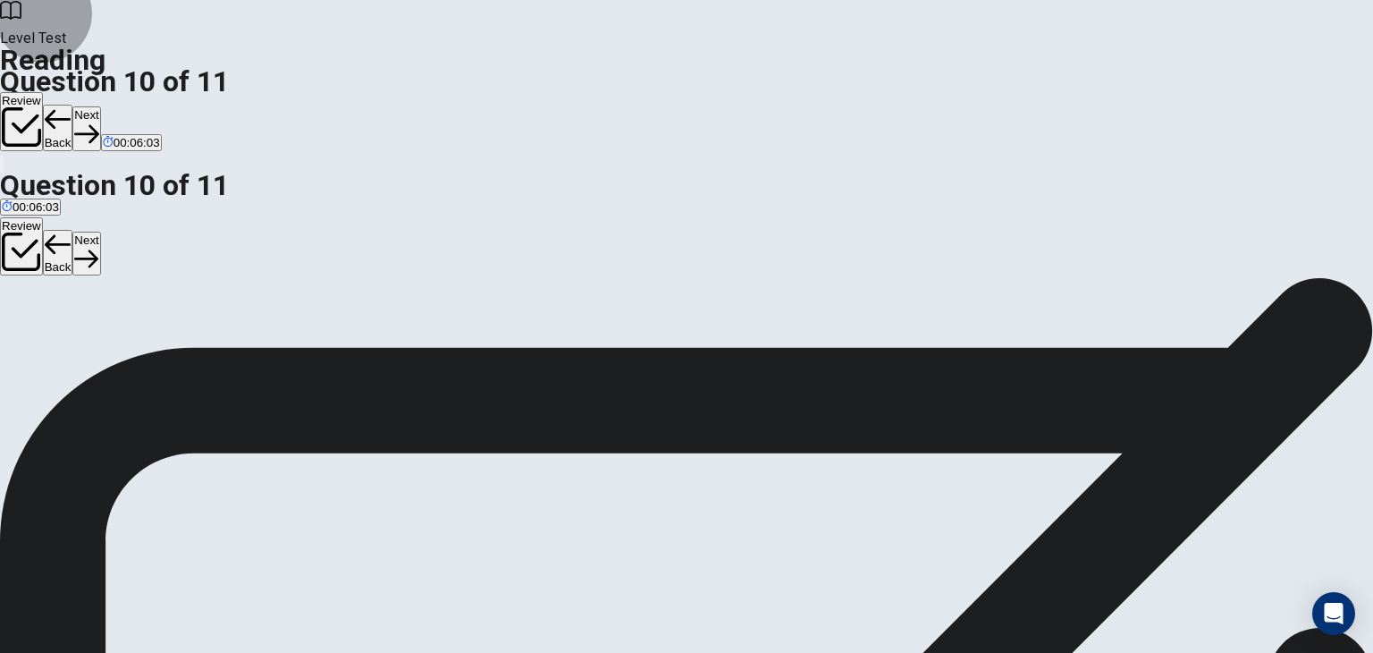
click at [100, 106] on button "Next" at bounding box center [86, 128] width 28 height 44
drag, startPoint x: 273, startPoint y: 325, endPoint x: 612, endPoint y: 347, distance: 339.6
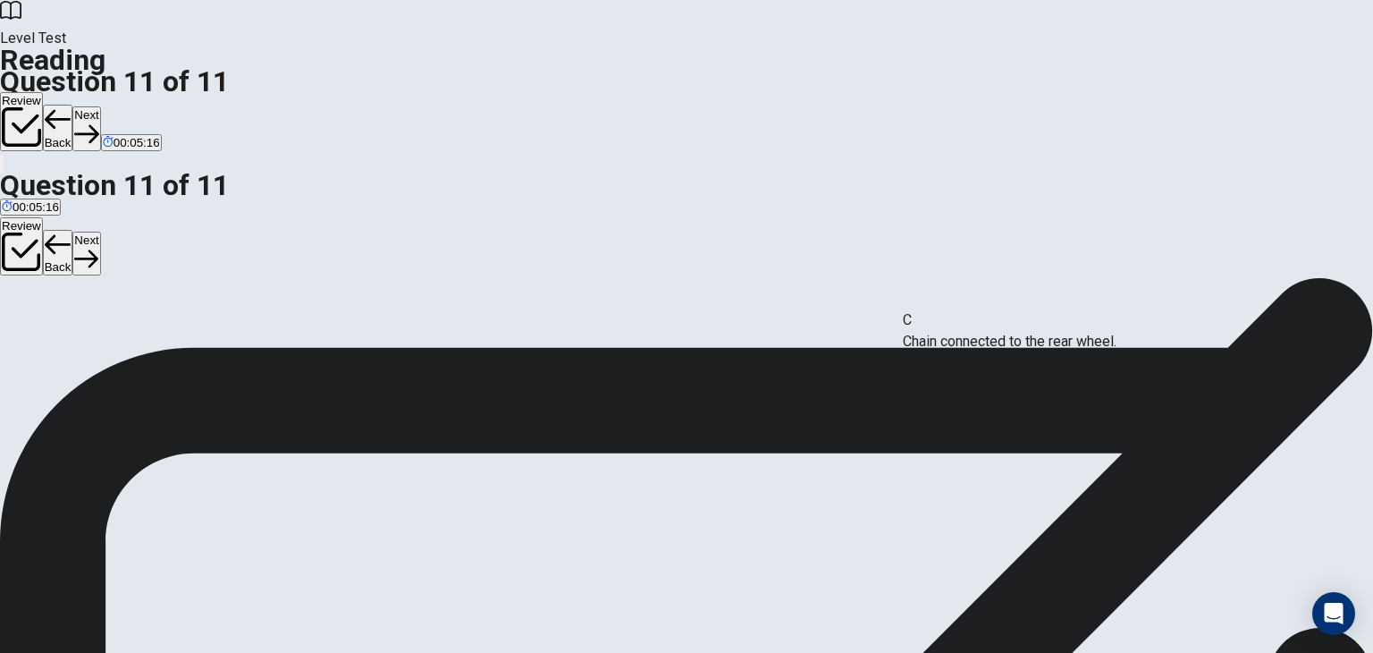
drag, startPoint x: 257, startPoint y: 402, endPoint x: 983, endPoint y: 341, distance: 728.6
click at [100, 106] on button "Next" at bounding box center [86, 128] width 28 height 44
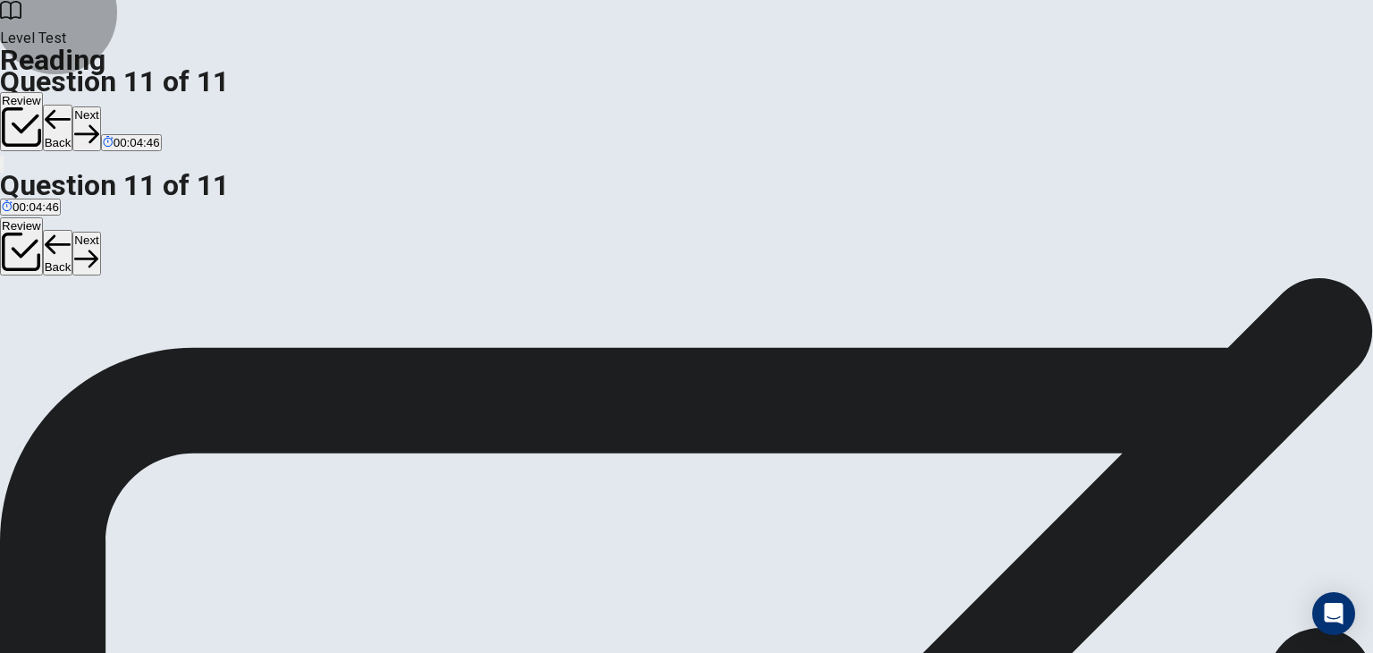
click at [43, 92] on button "Review" at bounding box center [21, 121] width 43 height 59
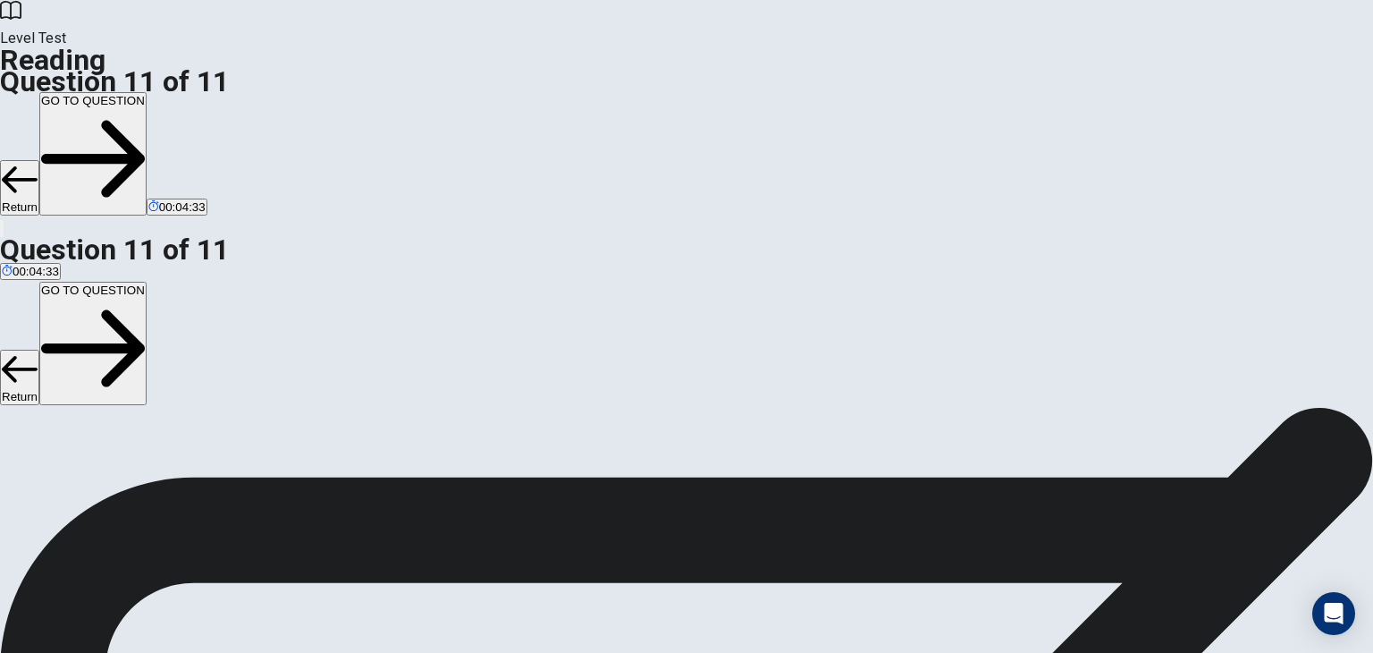
scroll to position [102, 0]
click at [39, 160] on button "Return" at bounding box center [19, 187] width 39 height 55
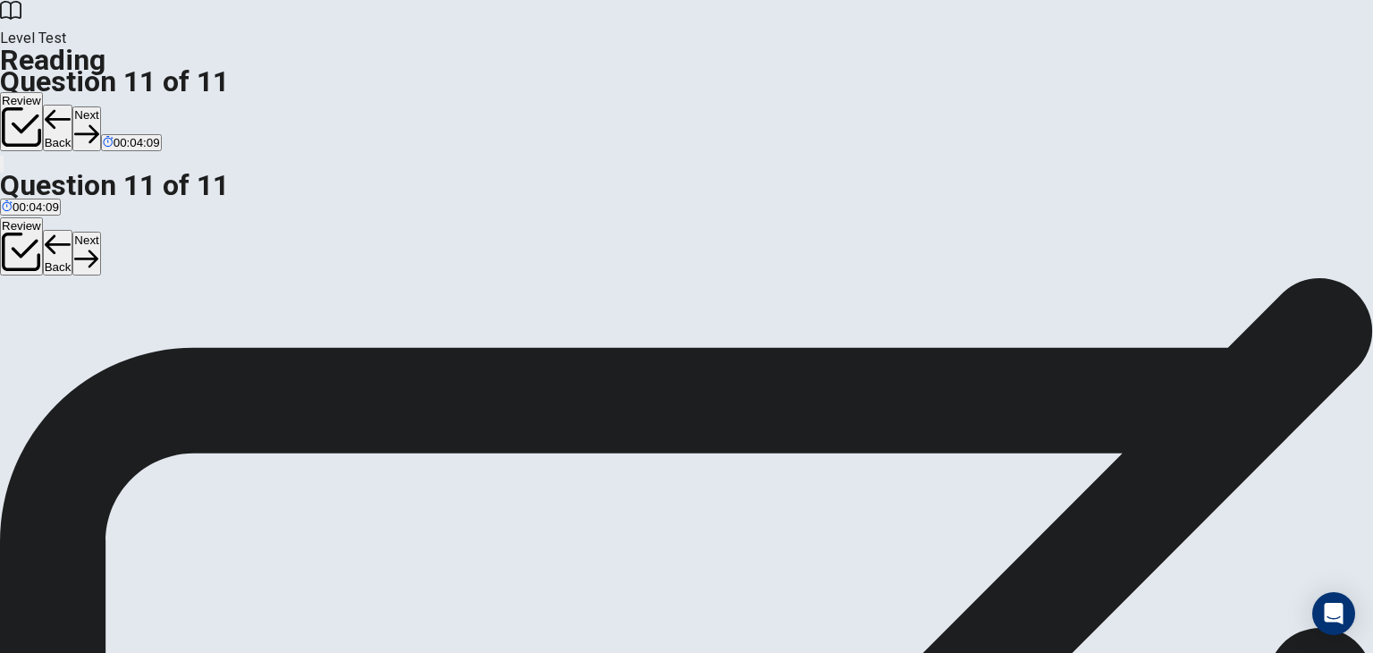
scroll to position [1, 0]
drag, startPoint x: 378, startPoint y: 311, endPoint x: 595, endPoint y: 315, distance: 217.3
drag, startPoint x: 262, startPoint y: 394, endPoint x: 599, endPoint y: 437, distance: 339.8
drag, startPoint x: 291, startPoint y: 385, endPoint x: 991, endPoint y: 324, distance: 702.7
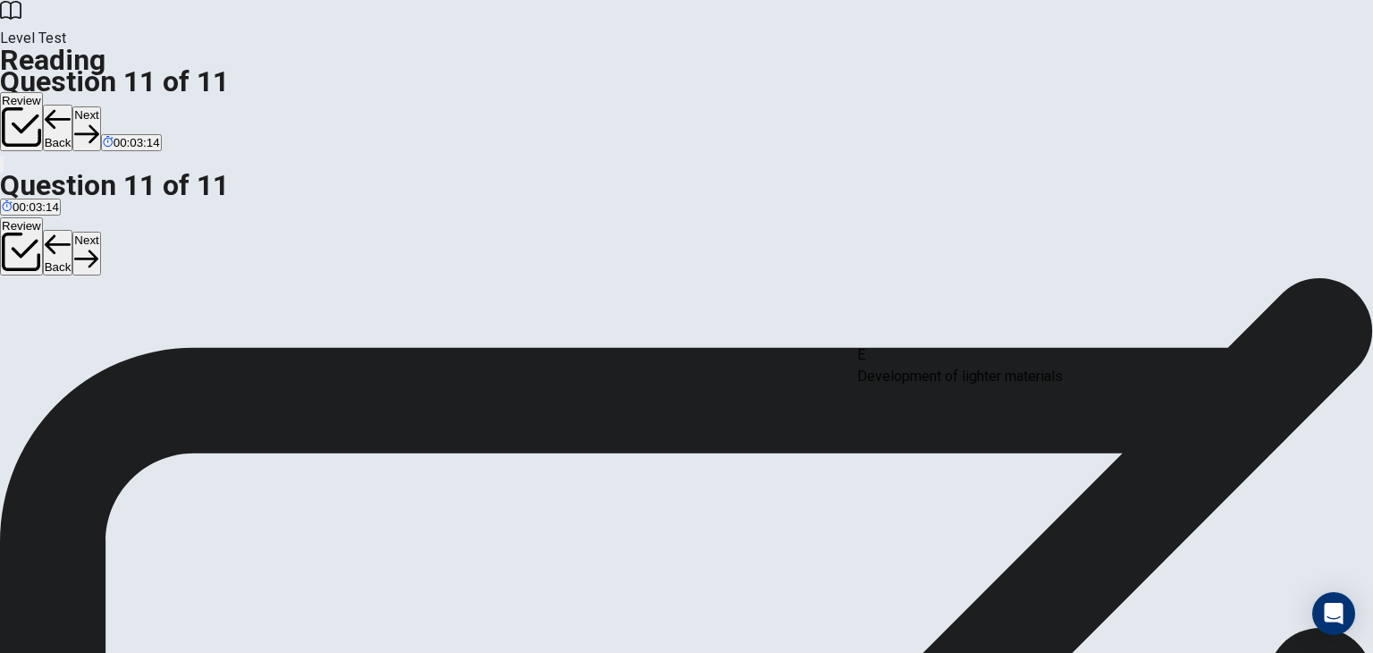
drag, startPoint x: 288, startPoint y: 479, endPoint x: 991, endPoint y: 377, distance: 710.0
drag, startPoint x: 278, startPoint y: 479, endPoint x: 607, endPoint y: 374, distance: 345.5
drag, startPoint x: 268, startPoint y: 309, endPoint x: 955, endPoint y: 459, distance: 702.6
click at [100, 106] on button "Next" at bounding box center [86, 128] width 28 height 44
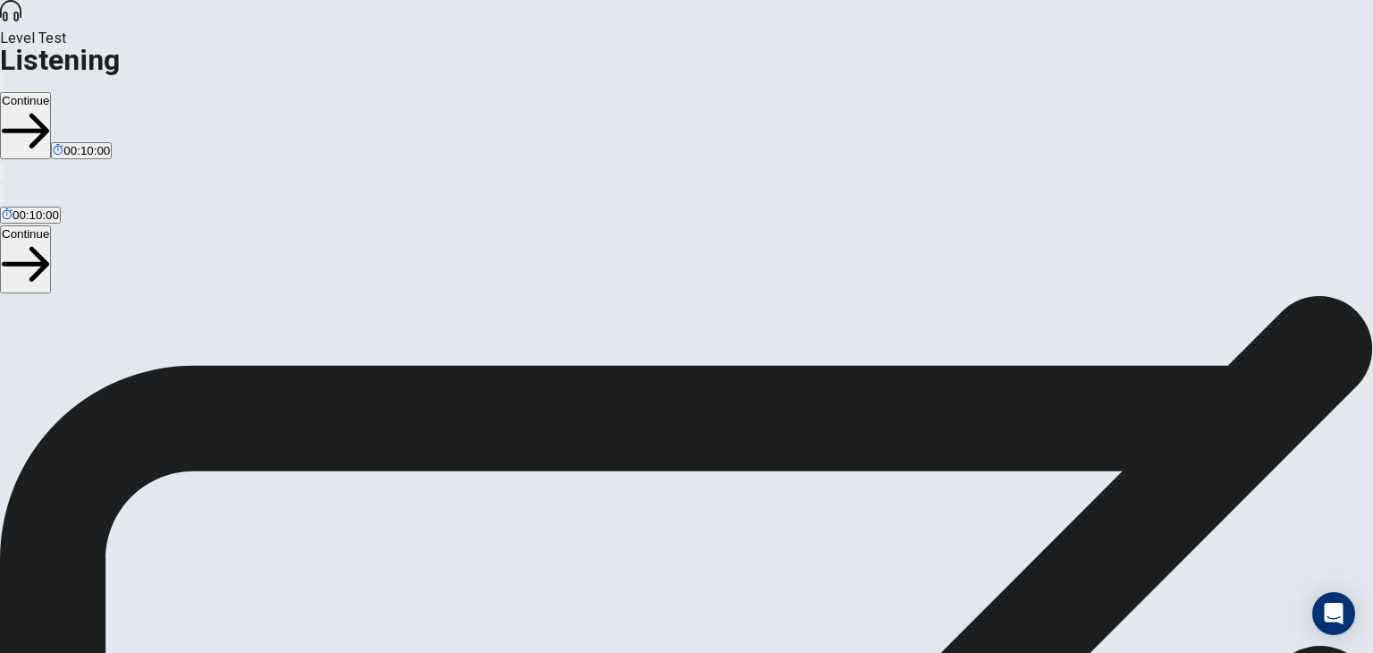
type input "***"
click at [849, 48] on span at bounding box center [849, 48] width 0 height 0
click at [1247, 295] on div "Listening Section Directions This test checks how well you understand spoken En…" at bounding box center [686, 295] width 1373 height 0
click at [51, 92] on button "Continue" at bounding box center [25, 125] width 51 height 67
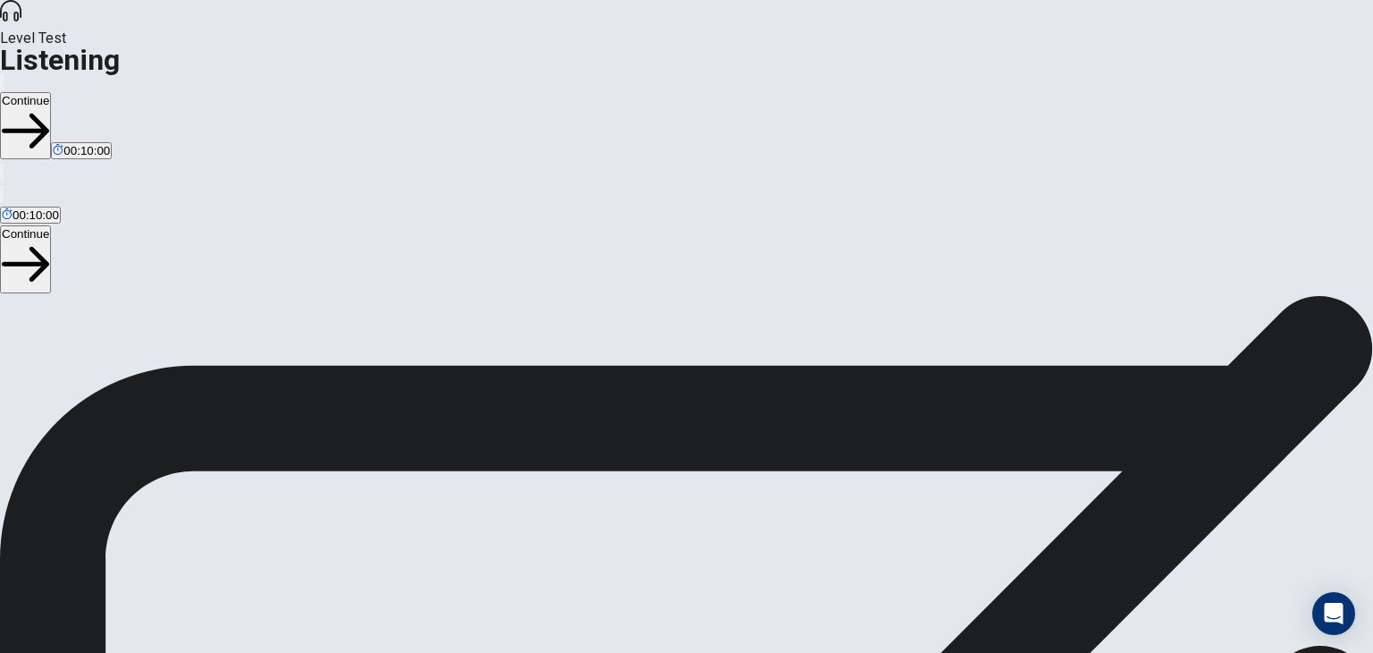
click at [51, 92] on button "Continue" at bounding box center [25, 125] width 51 height 67
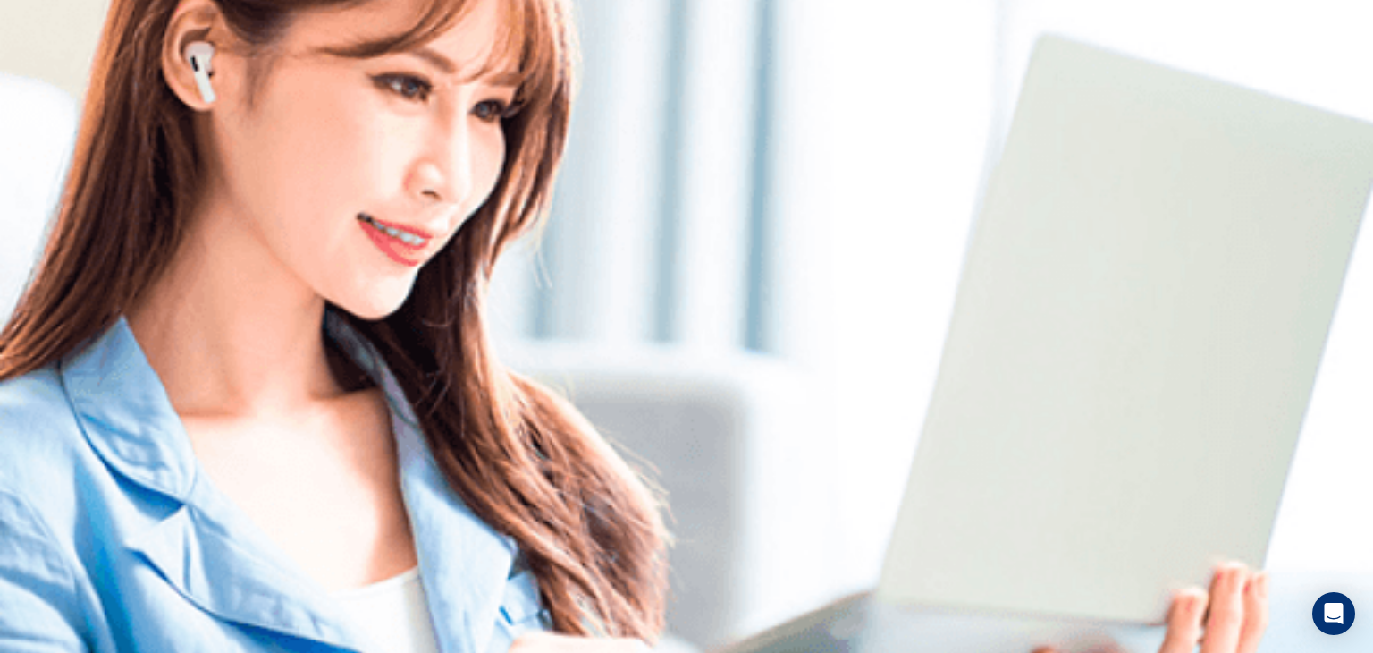
scroll to position [0, 0]
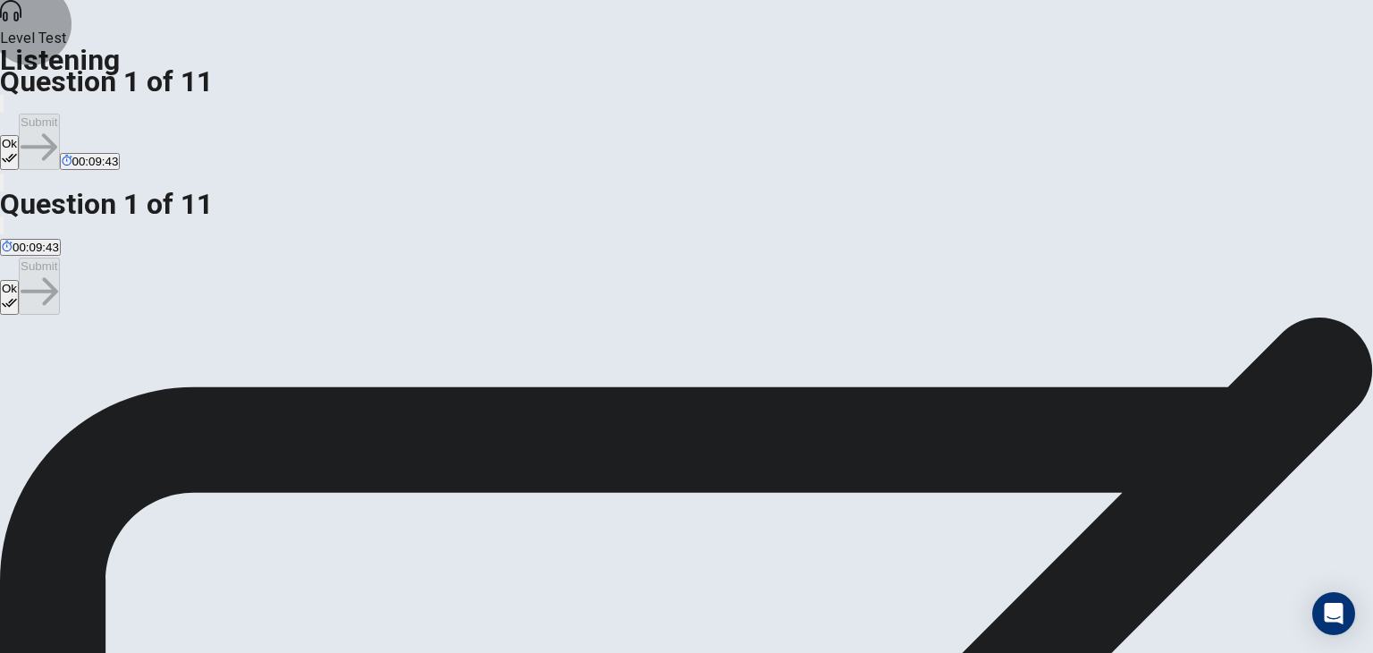
click at [19, 135] on button "Ok" at bounding box center [9, 152] width 19 height 35
click at [59, 114] on button "Submit" at bounding box center [39, 142] width 40 height 56
click at [19, 135] on button "Ok" at bounding box center [9, 152] width 19 height 35
click at [59, 114] on button "Submit" at bounding box center [39, 142] width 40 height 56
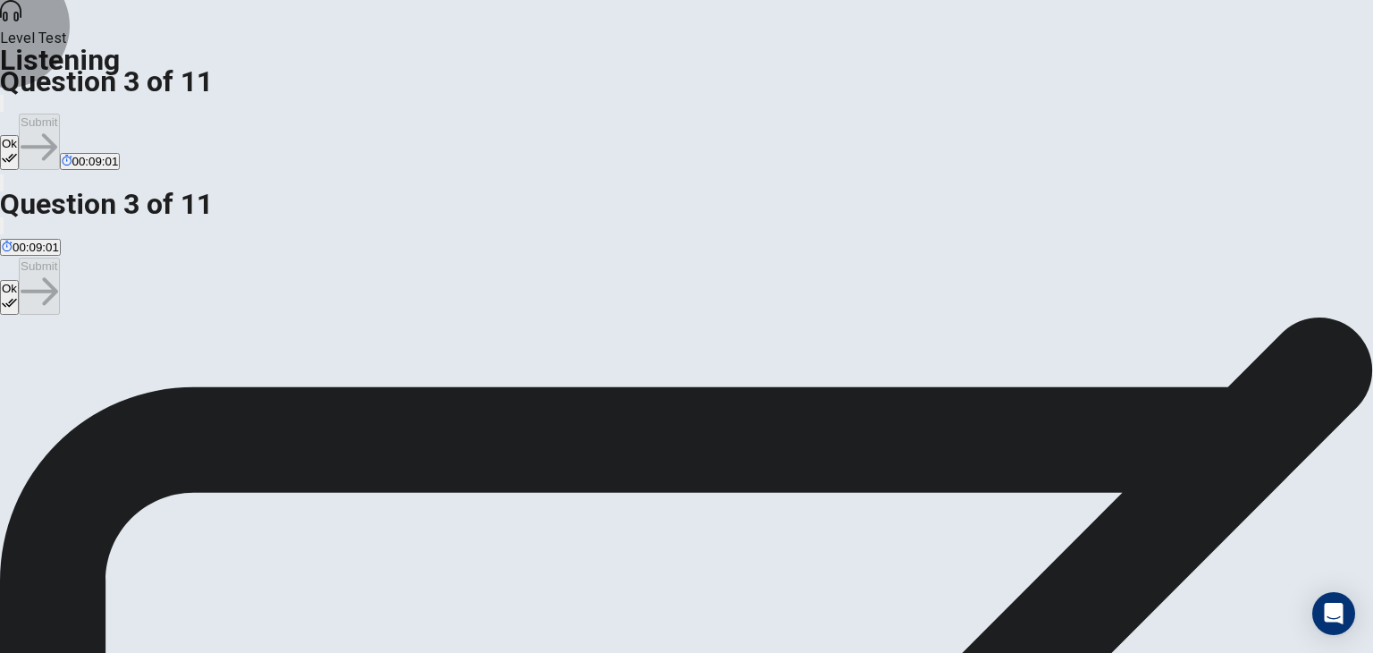
click at [19, 135] on button "Ok" at bounding box center [9, 152] width 19 height 35
click at [59, 114] on button "Submit" at bounding box center [39, 142] width 40 height 56
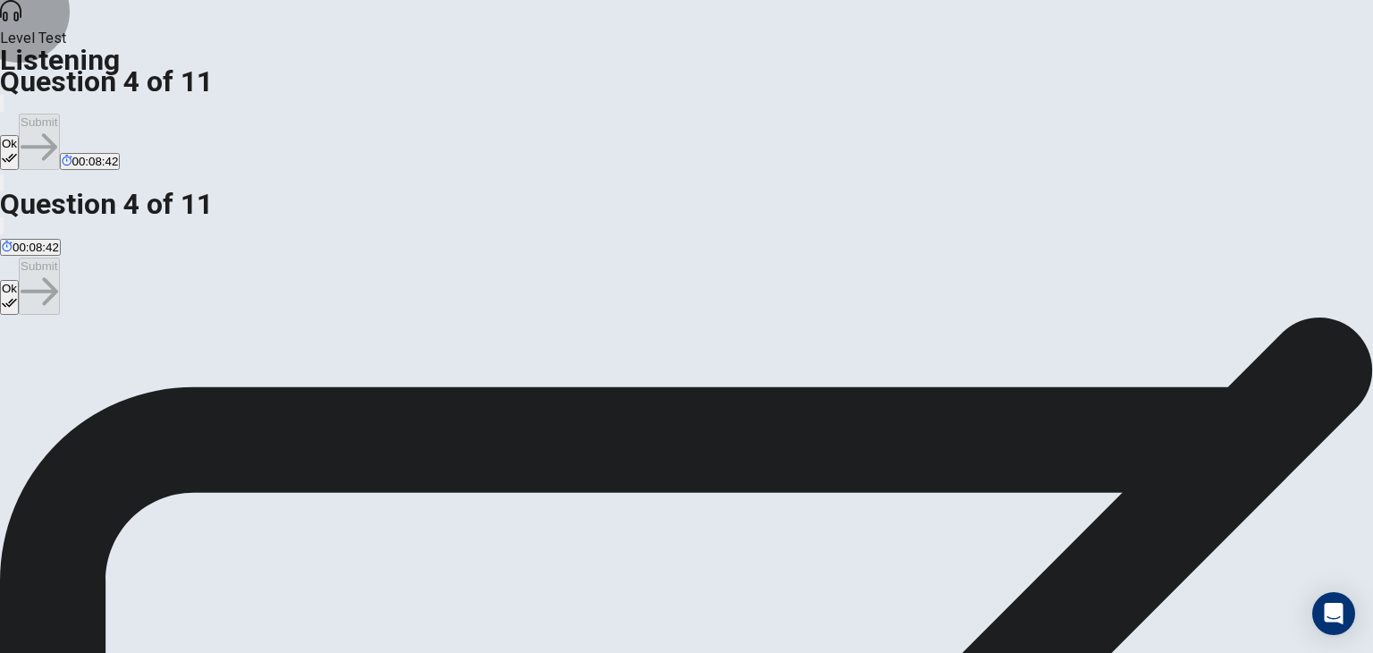
click at [19, 135] on button "Ok" at bounding box center [9, 152] width 19 height 35
click at [59, 114] on button "Submit" at bounding box center [39, 142] width 40 height 56
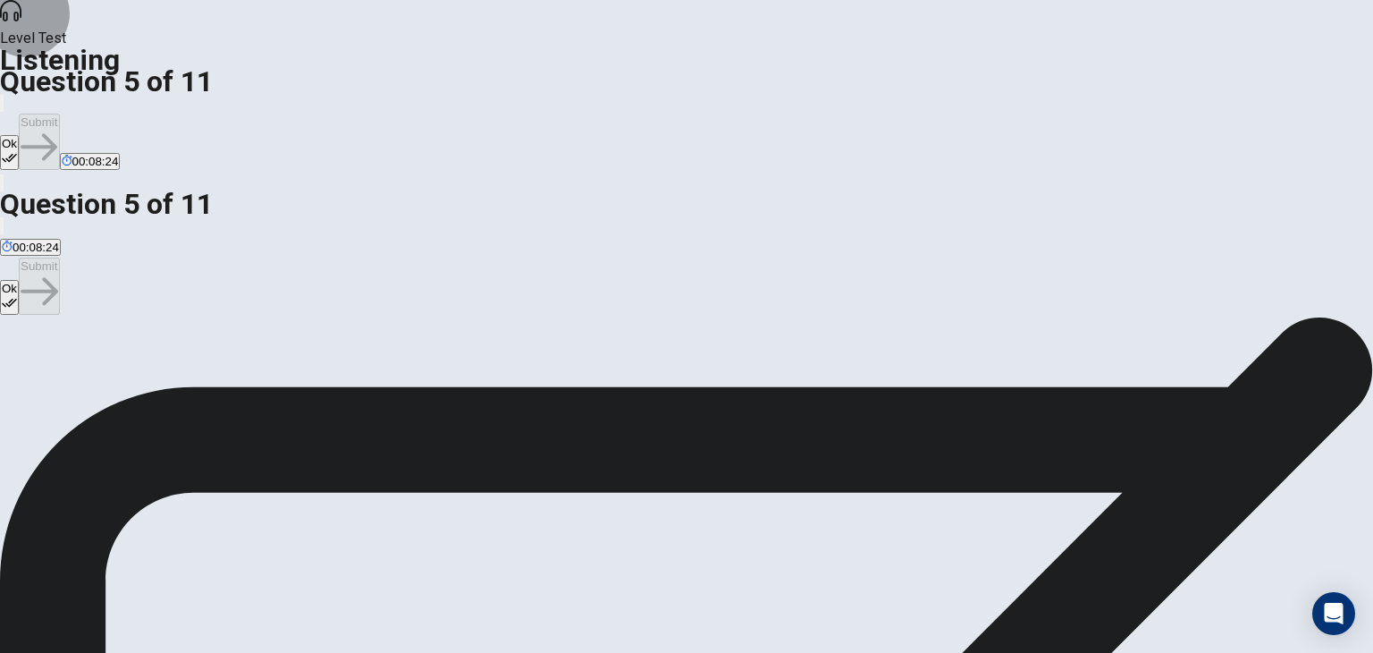
click at [19, 135] on button "Ok" at bounding box center [9, 152] width 19 height 35
click at [59, 114] on button "Submit" at bounding box center [39, 142] width 40 height 56
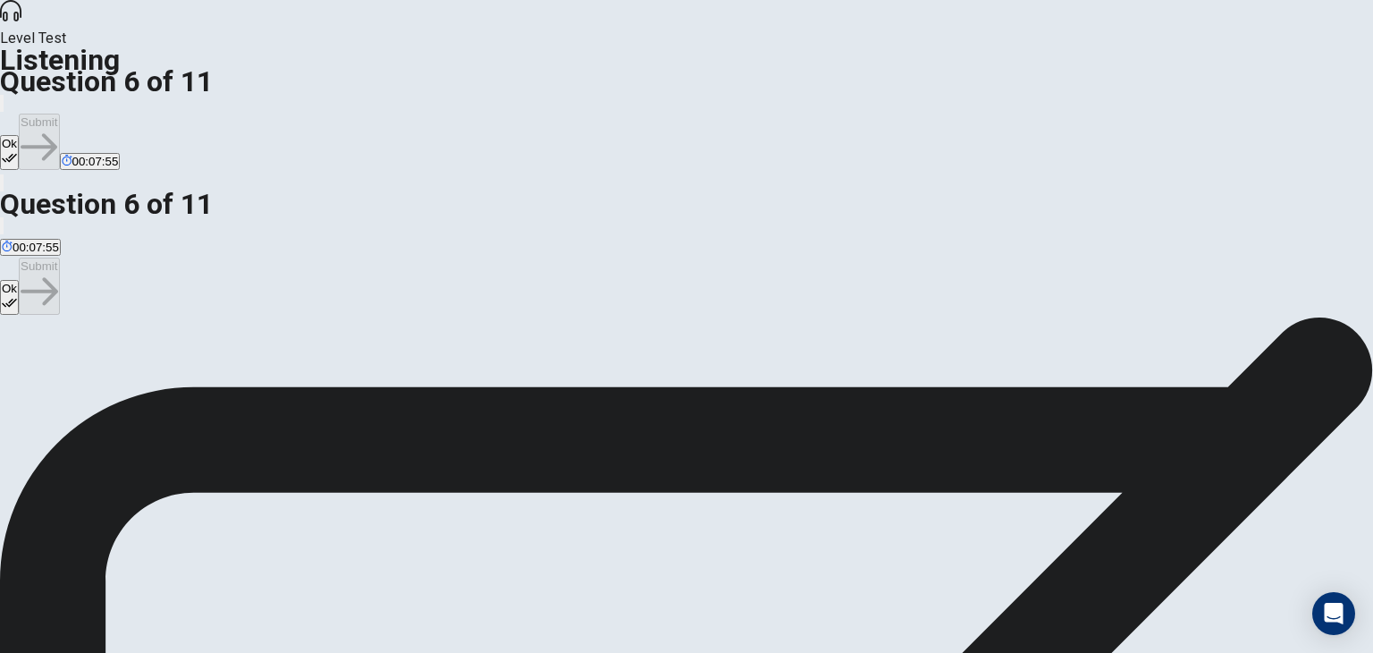
click at [19, 135] on button "Ok" at bounding box center [9, 152] width 19 height 35
click at [59, 114] on button "Submit" at bounding box center [39, 142] width 40 height 56
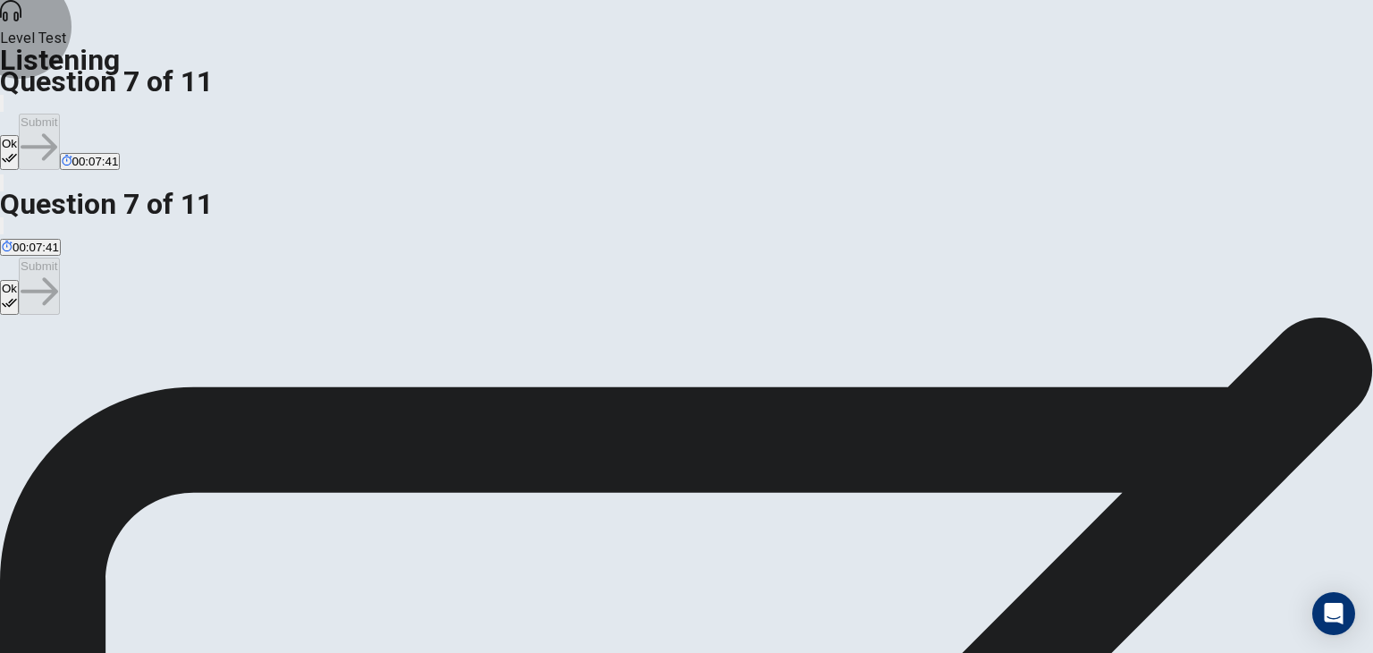
click at [19, 135] on button "Ok" at bounding box center [9, 152] width 19 height 35
click at [59, 114] on button "Submit" at bounding box center [39, 142] width 40 height 56
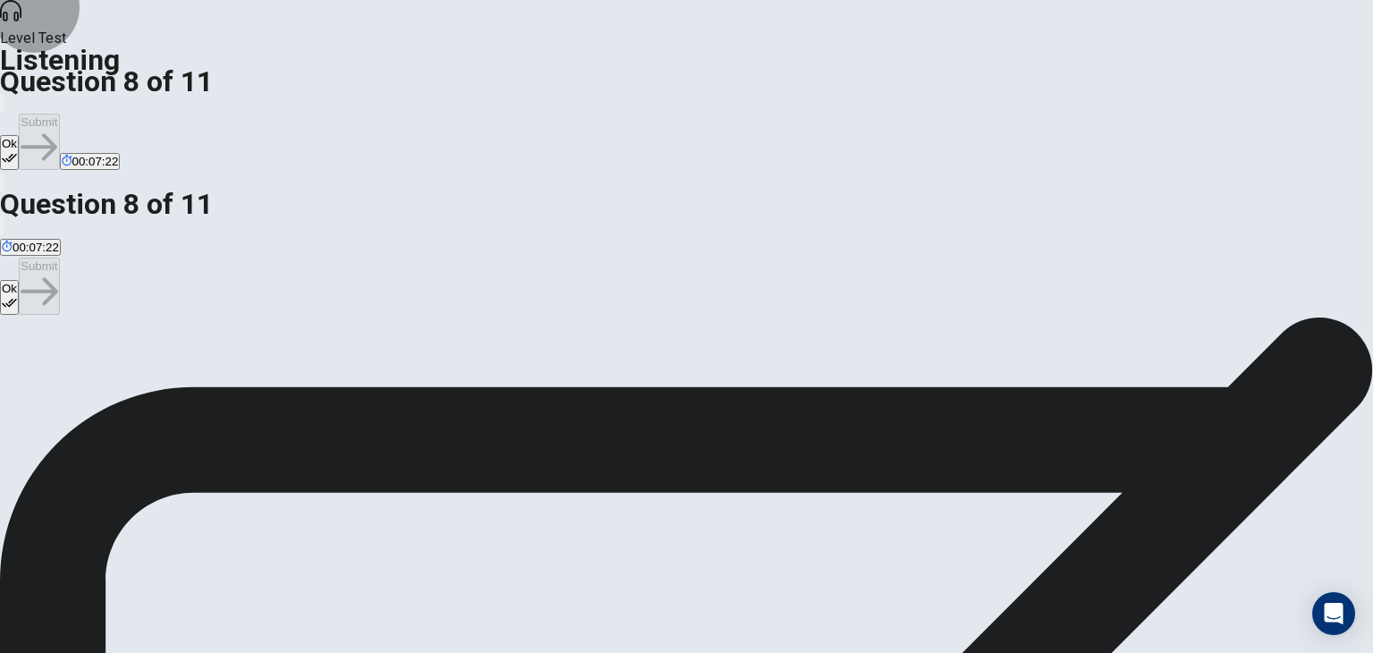
click at [19, 135] on button "Ok" at bounding box center [9, 152] width 19 height 35
click at [59, 114] on button "Submit" at bounding box center [39, 142] width 40 height 56
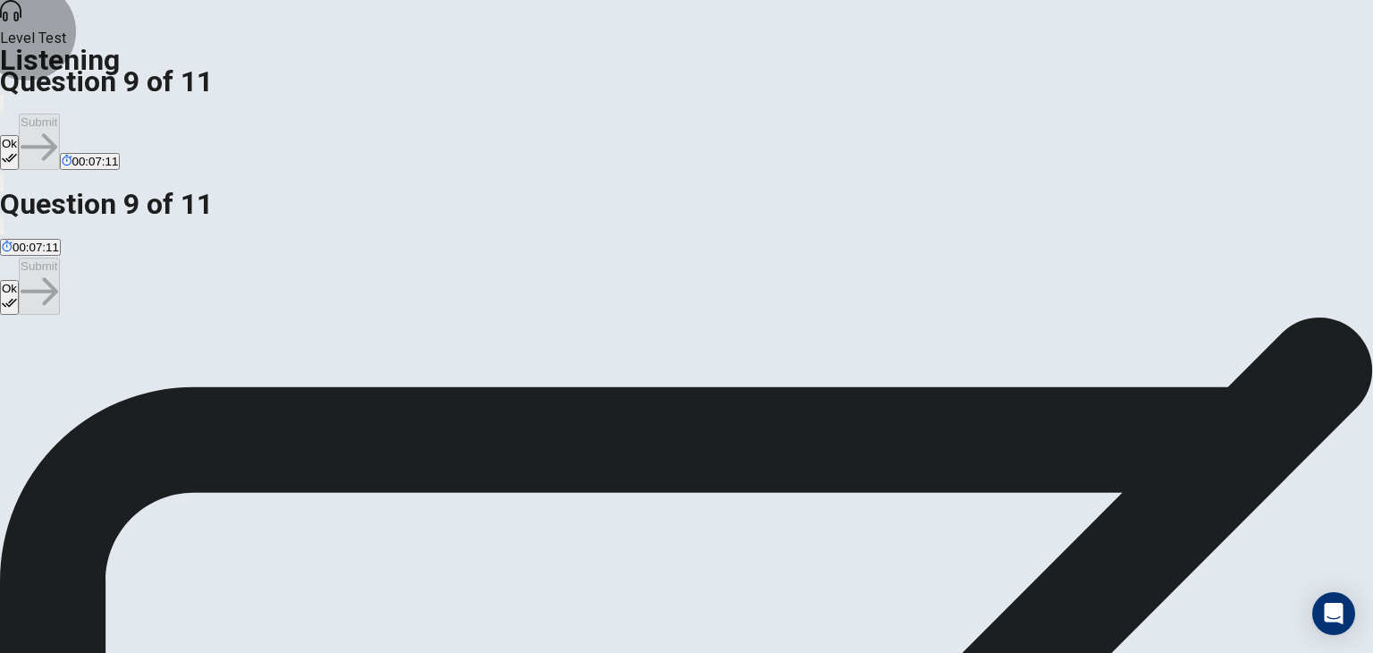
click at [19, 135] on button "Ok" at bounding box center [9, 152] width 19 height 35
click at [59, 114] on button "Submit" at bounding box center [39, 142] width 40 height 56
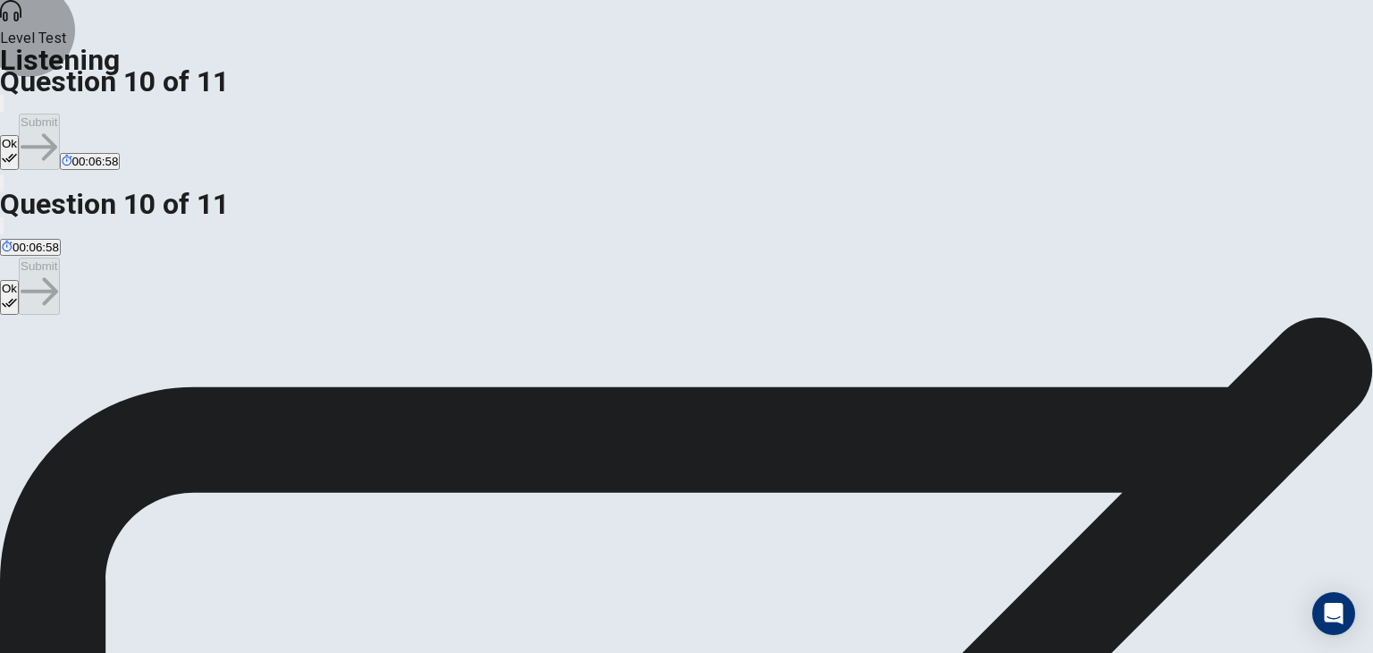
click at [19, 135] on button "Ok" at bounding box center [9, 152] width 19 height 35
click at [59, 114] on button "Submit" at bounding box center [39, 142] width 40 height 56
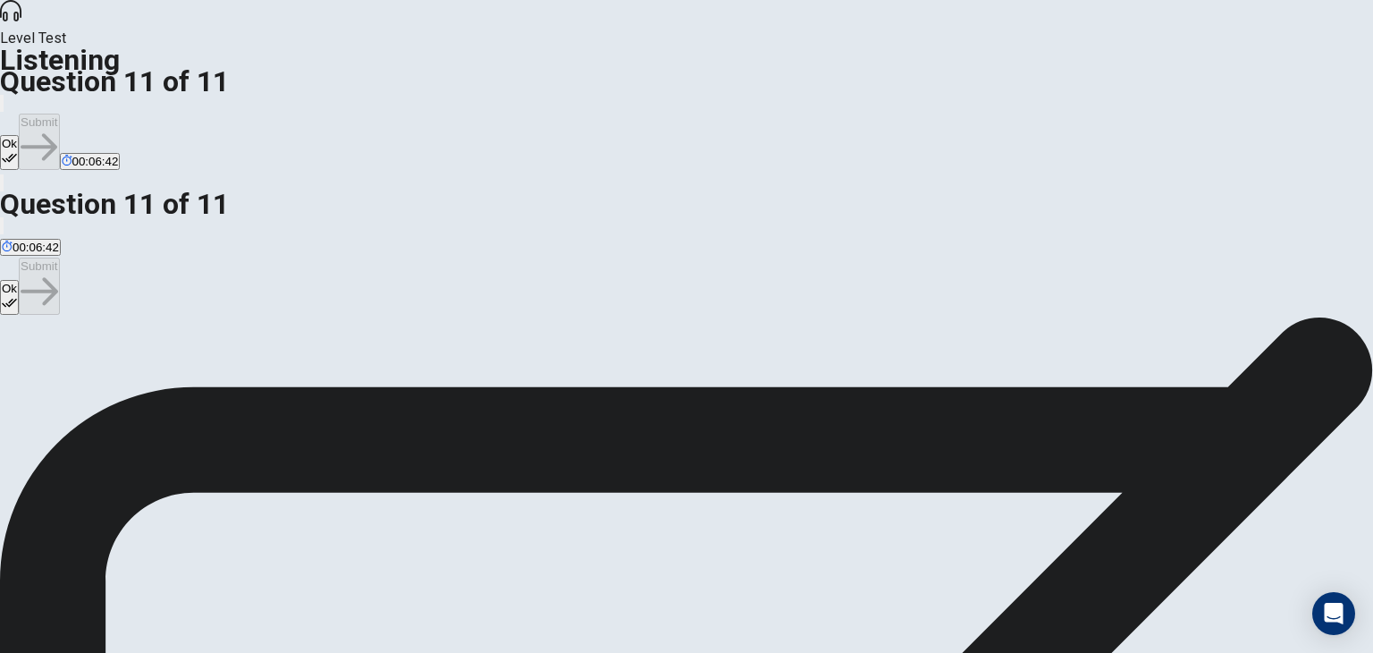
click at [19, 135] on button "Ok" at bounding box center [9, 152] width 19 height 35
click at [59, 114] on button "Submit" at bounding box center [39, 142] width 40 height 56
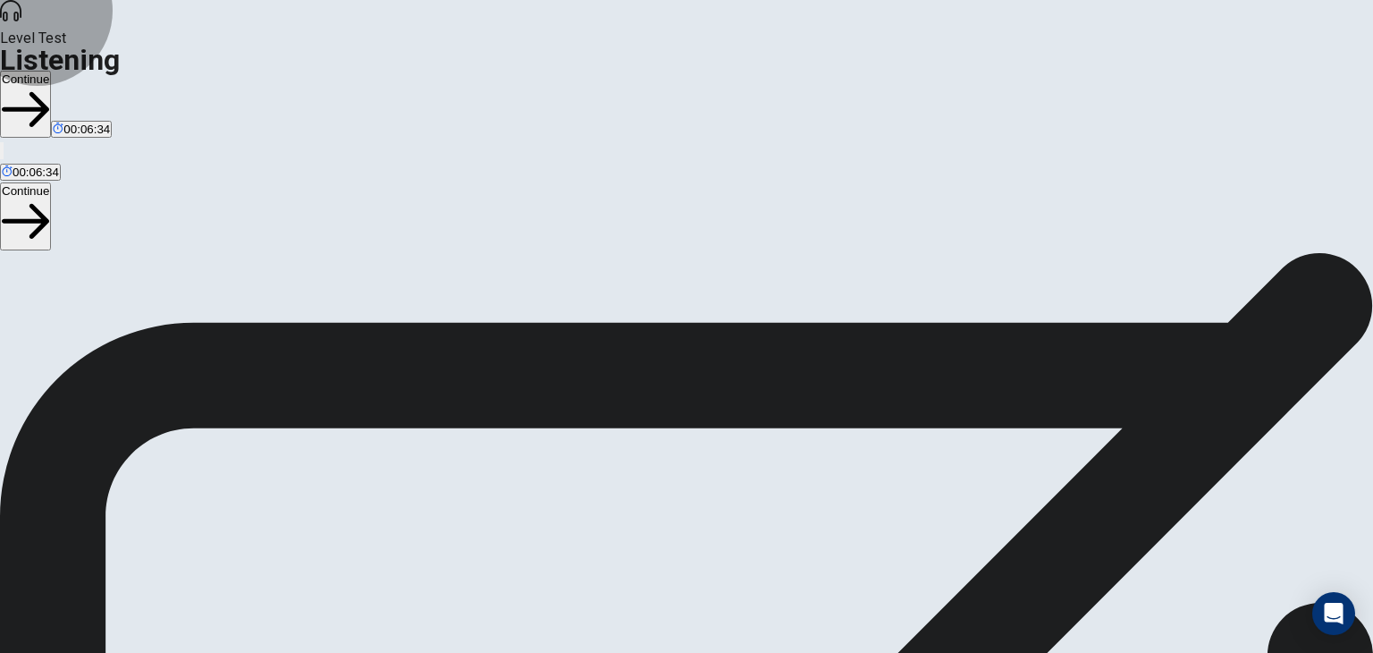
click at [51, 71] on button "Continue" at bounding box center [25, 104] width 51 height 67
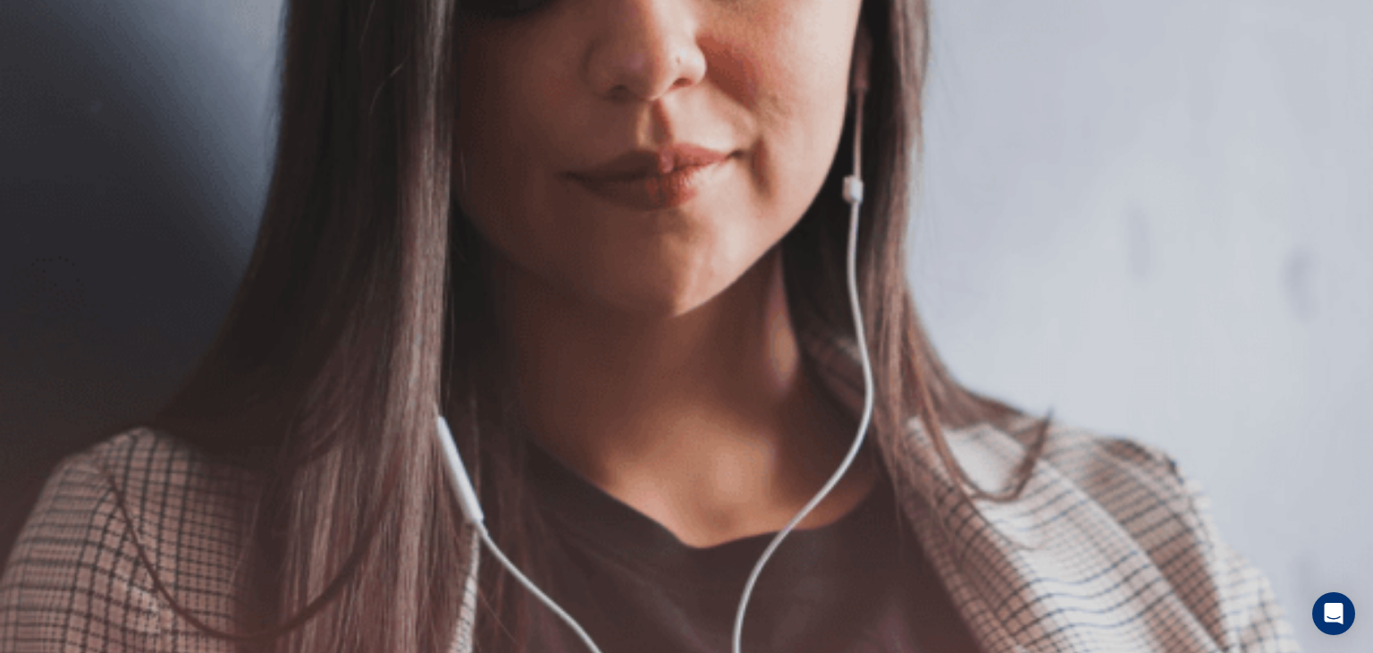
scroll to position [148, 0]
click at [51, 92] on button "Continue" at bounding box center [25, 125] width 51 height 67
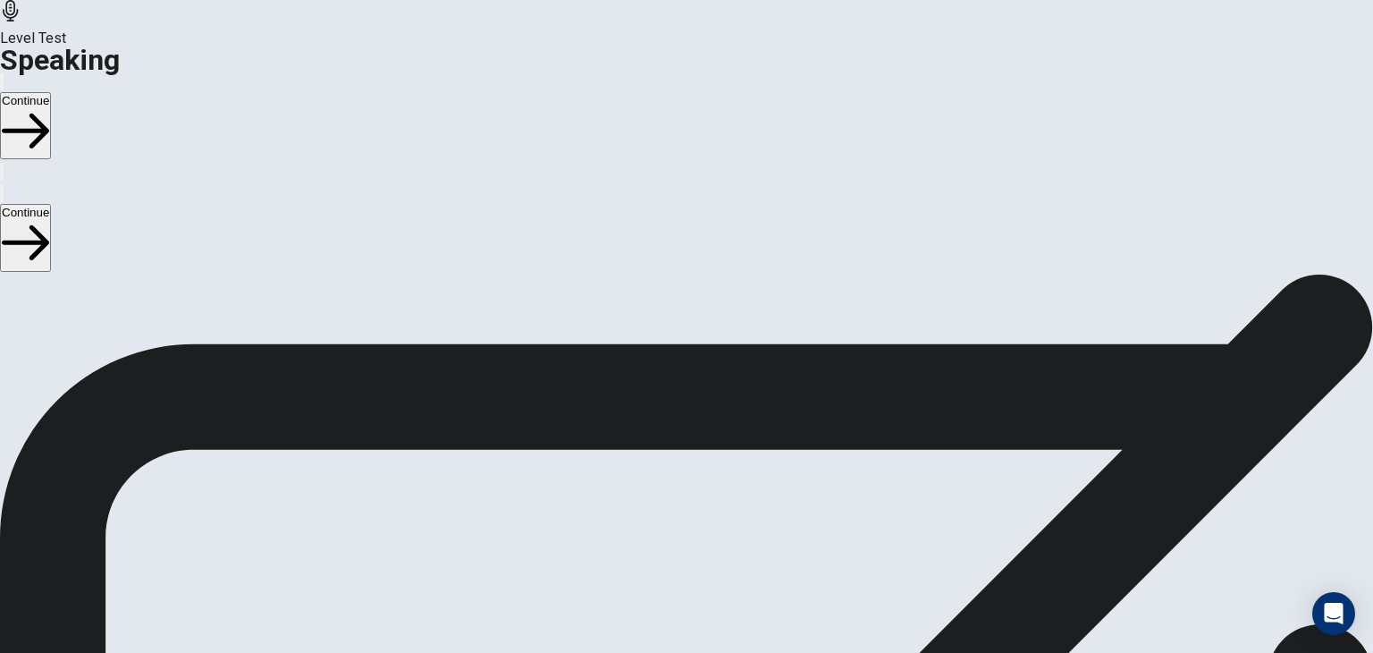
click at [51, 92] on button "Continue" at bounding box center [25, 125] width 51 height 67
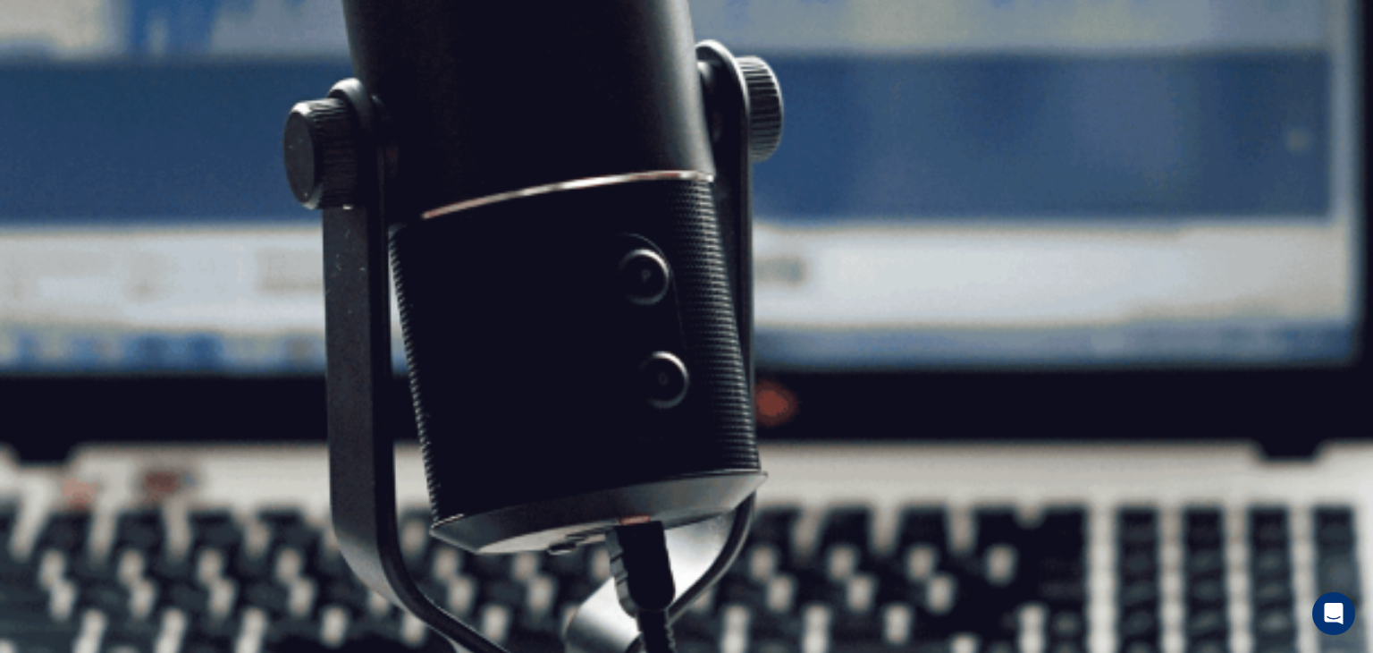
click at [51, 92] on button "Continue" at bounding box center [25, 125] width 51 height 67
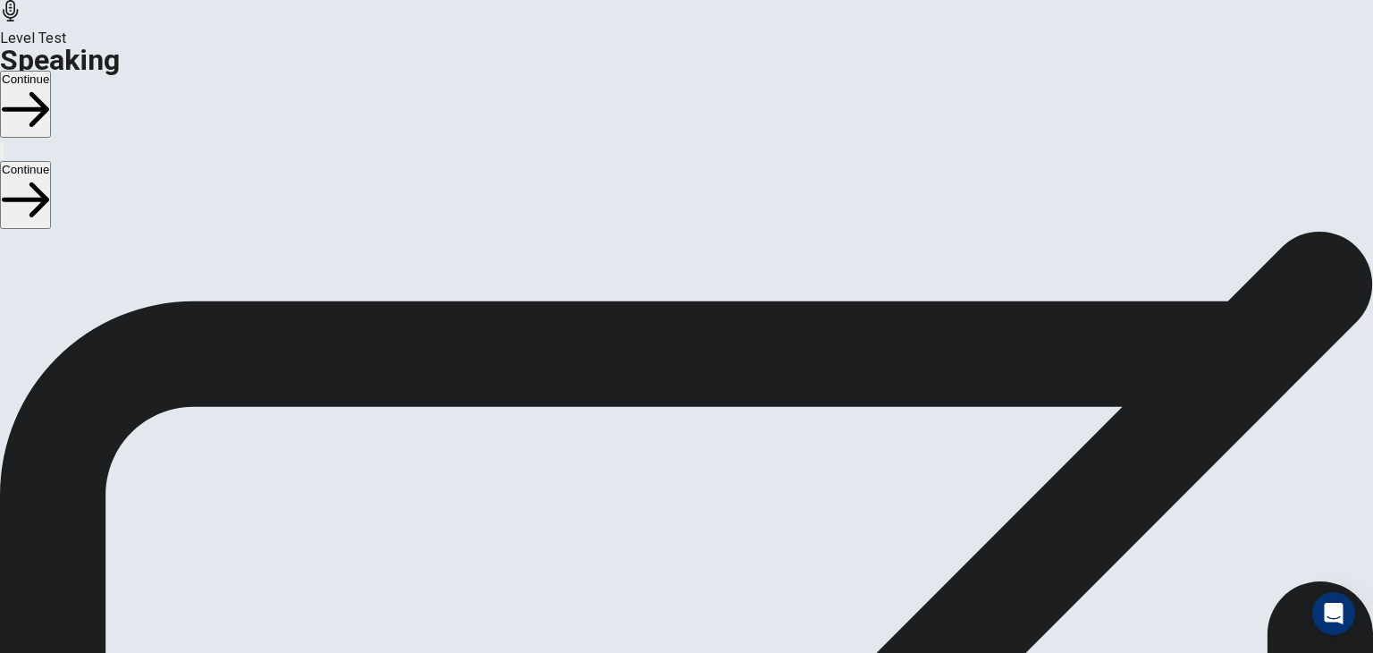
scroll to position [0, 0]
click at [51, 71] on button "Continue" at bounding box center [25, 104] width 51 height 67
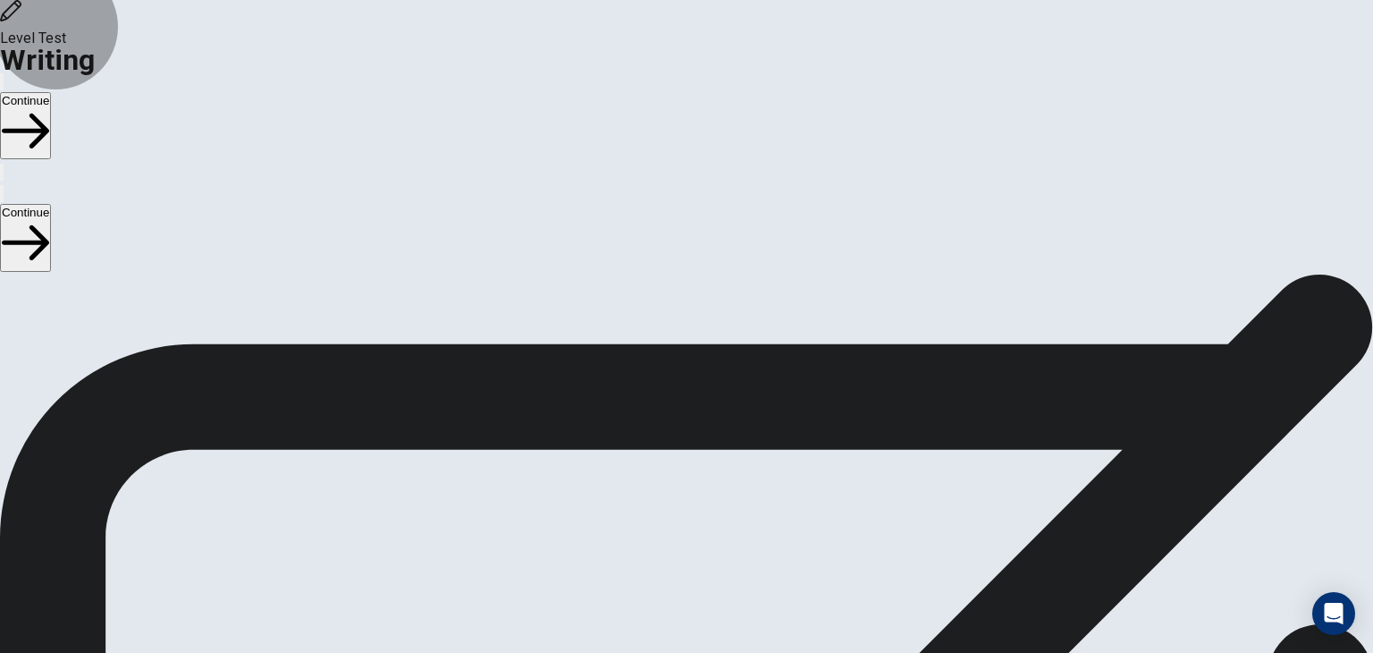
click at [51, 92] on button "Continue" at bounding box center [25, 125] width 51 height 67
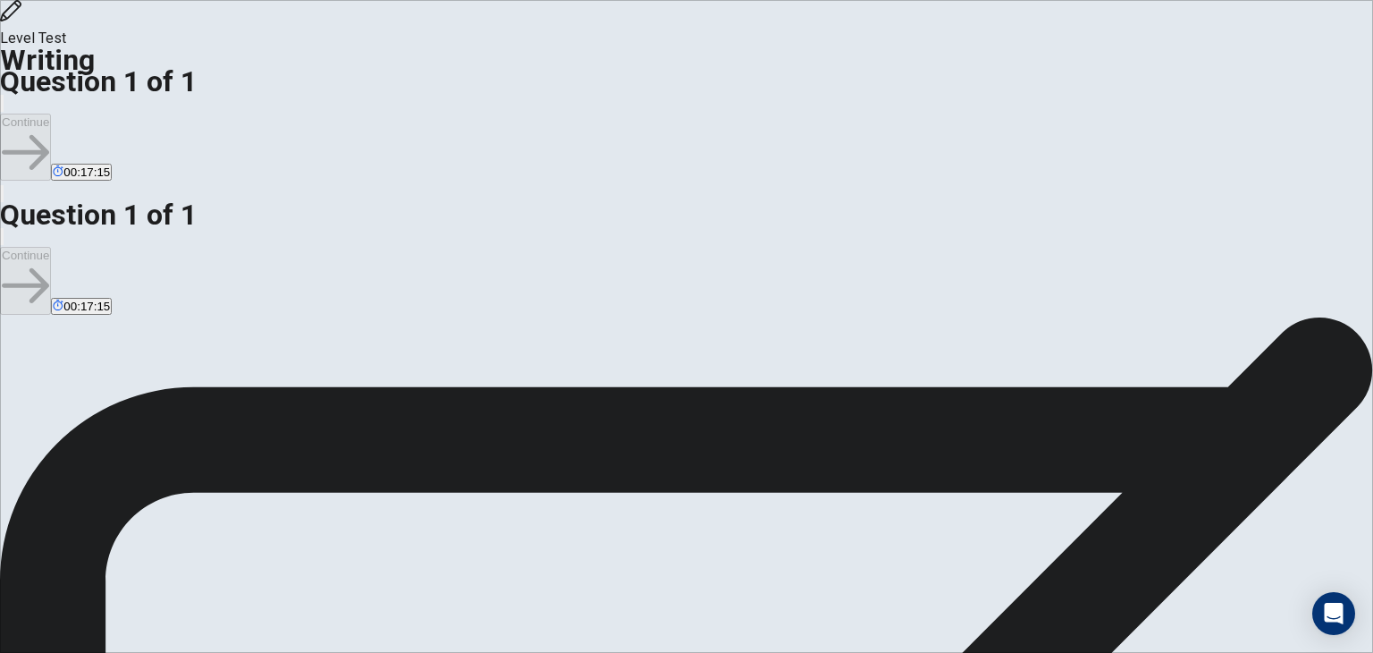
type textarea "**********"
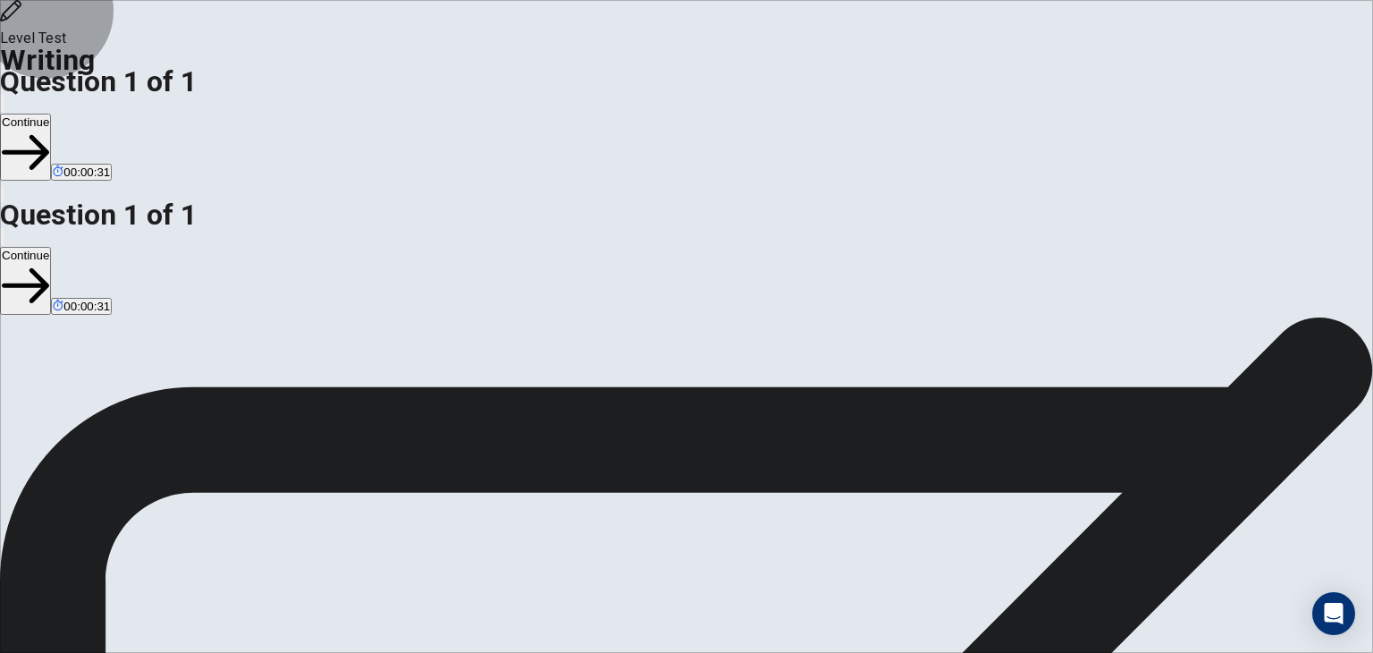
click at [51, 114] on button "Continue" at bounding box center [25, 147] width 51 height 67
